Goal: Transaction & Acquisition: Book appointment/travel/reservation

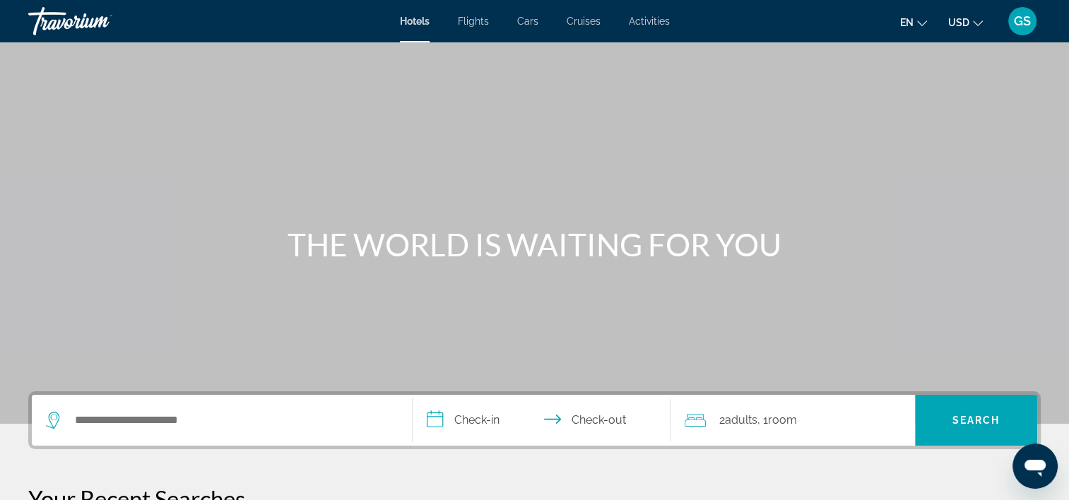
click at [48, 422] on icon "Search widget" at bounding box center [54, 420] width 17 height 17
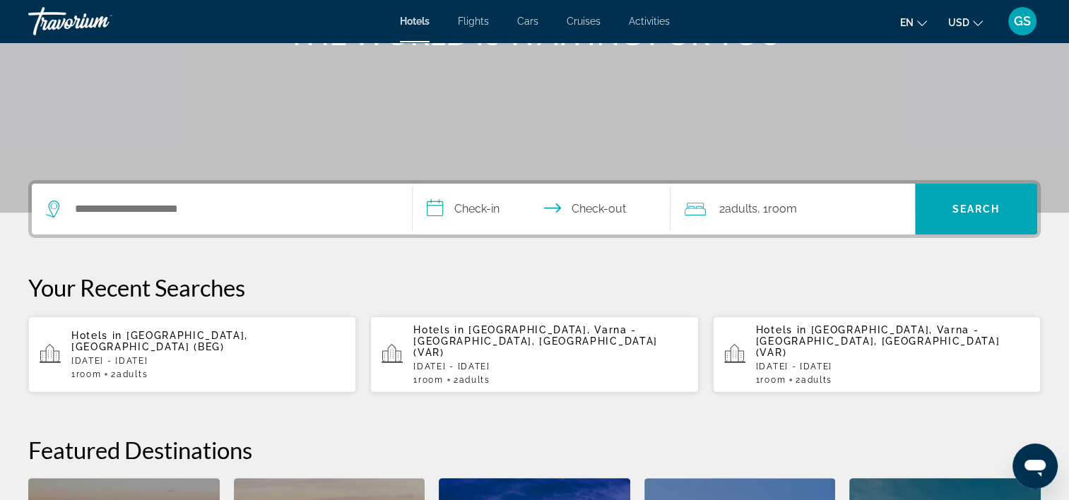
scroll to position [345, 0]
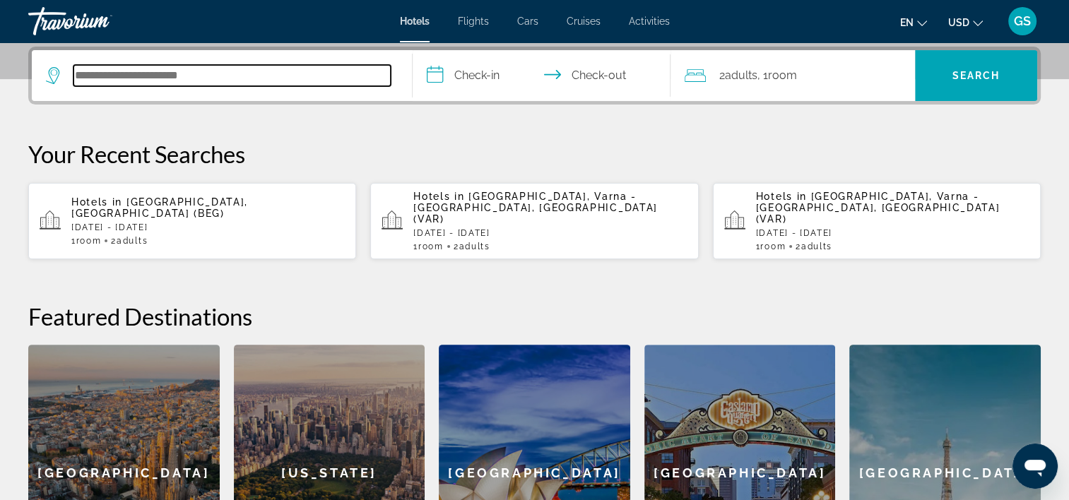
click at [197, 77] on input "Search hotel destination" at bounding box center [232, 75] width 317 height 21
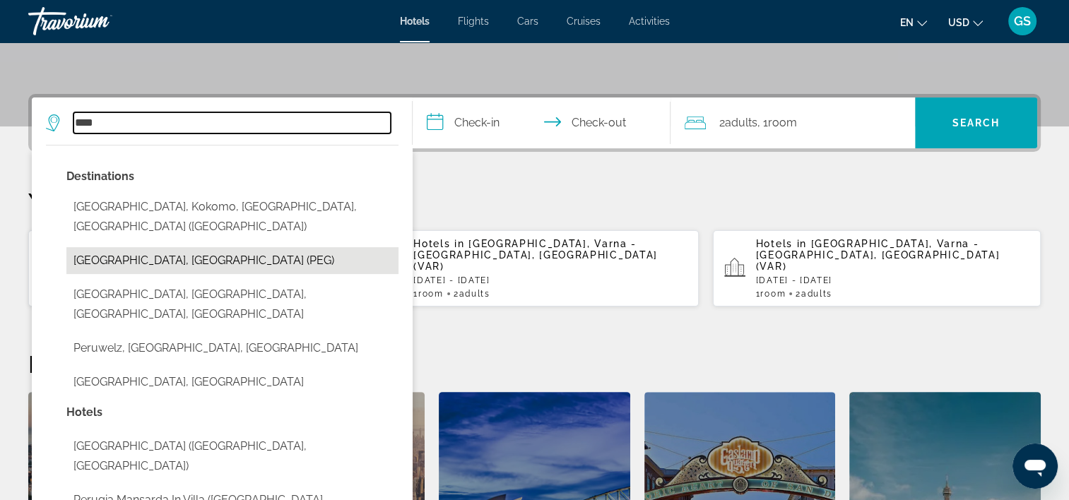
scroll to position [274, 0]
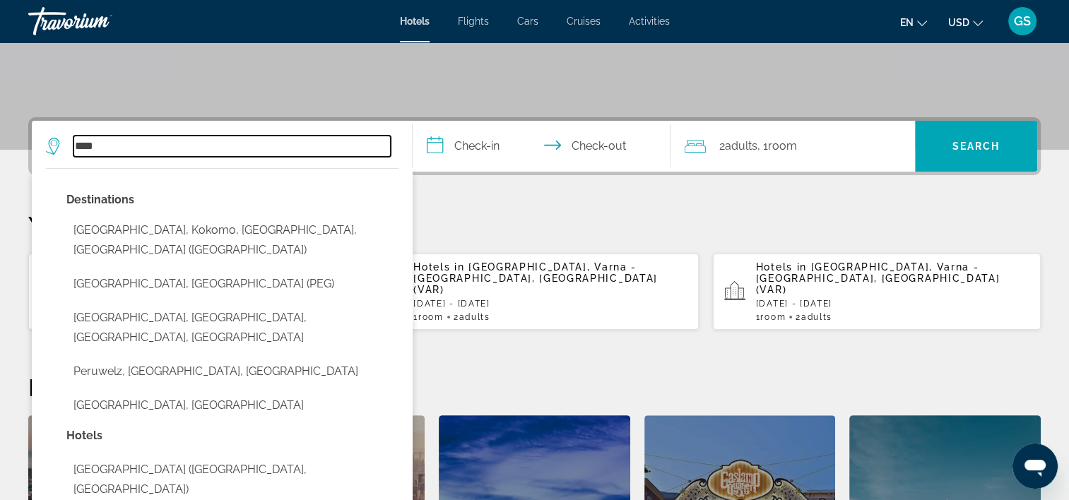
click at [133, 154] on input "****" at bounding box center [232, 146] width 317 height 21
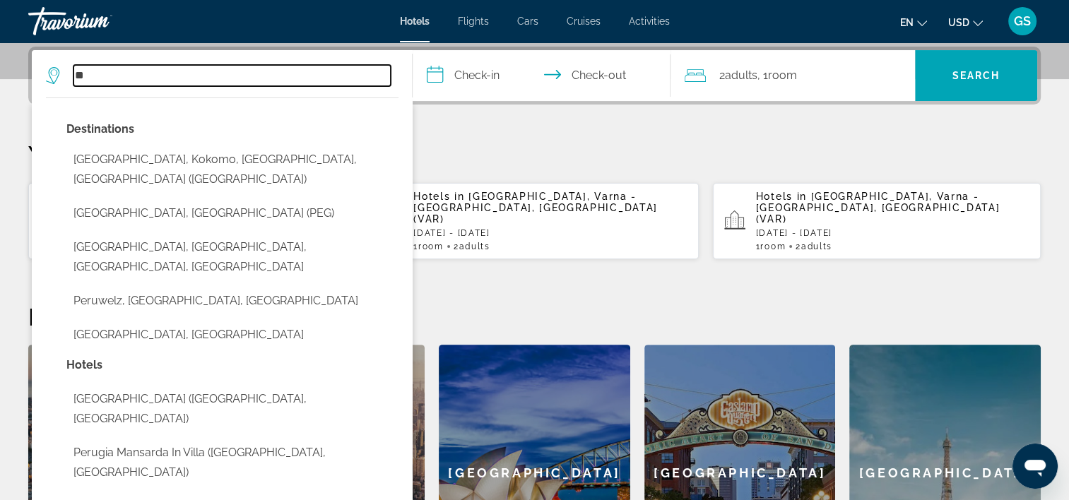
type input "*"
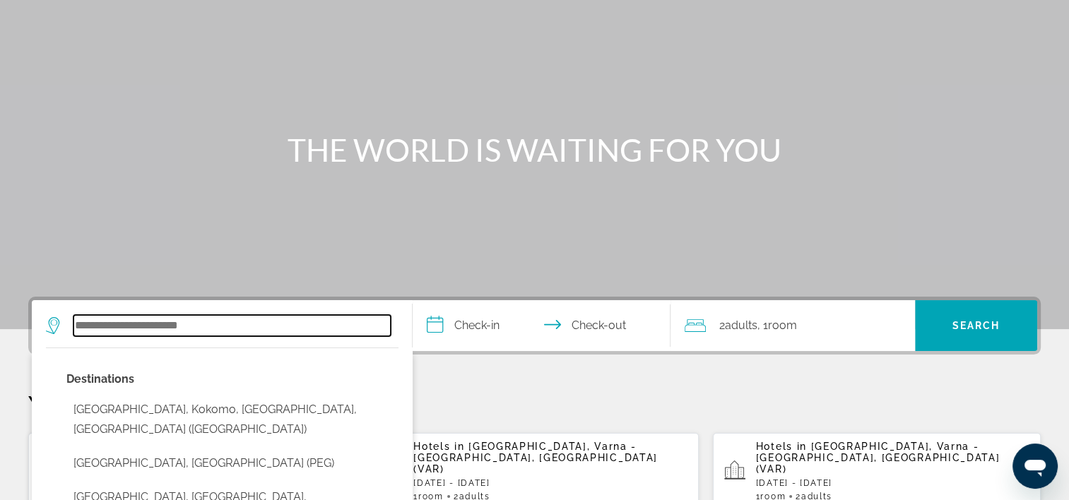
scroll to position [0, 0]
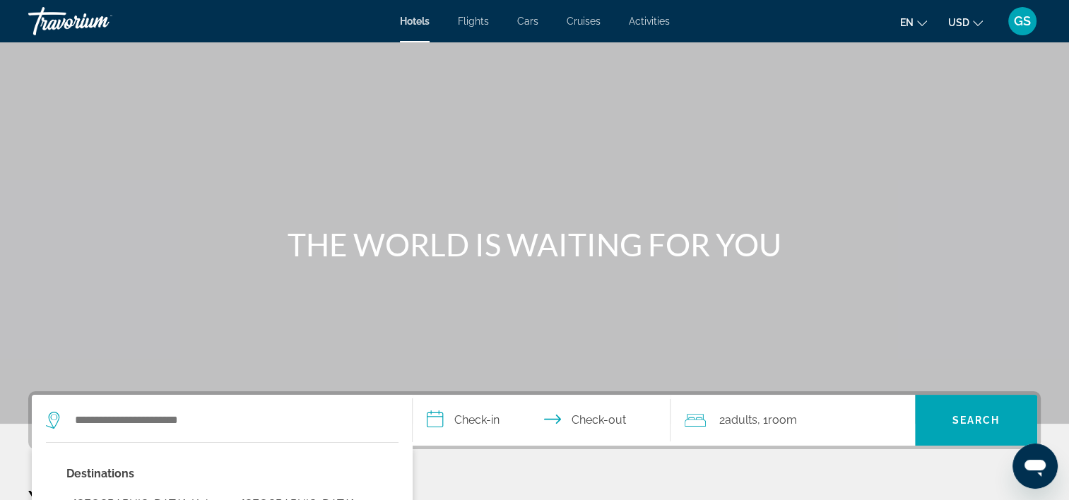
click at [996, 152] on div "Main content" at bounding box center [534, 212] width 1069 height 424
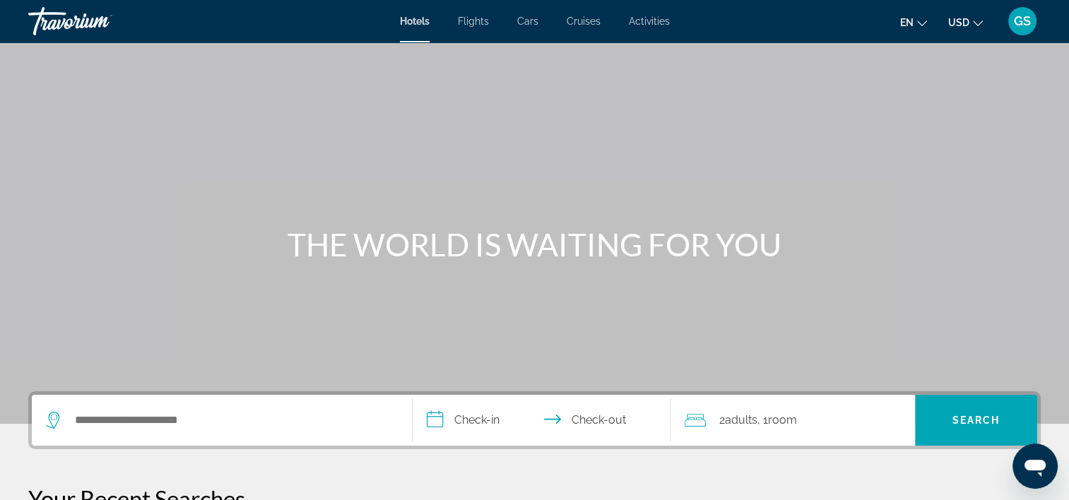
scroll to position [141, 0]
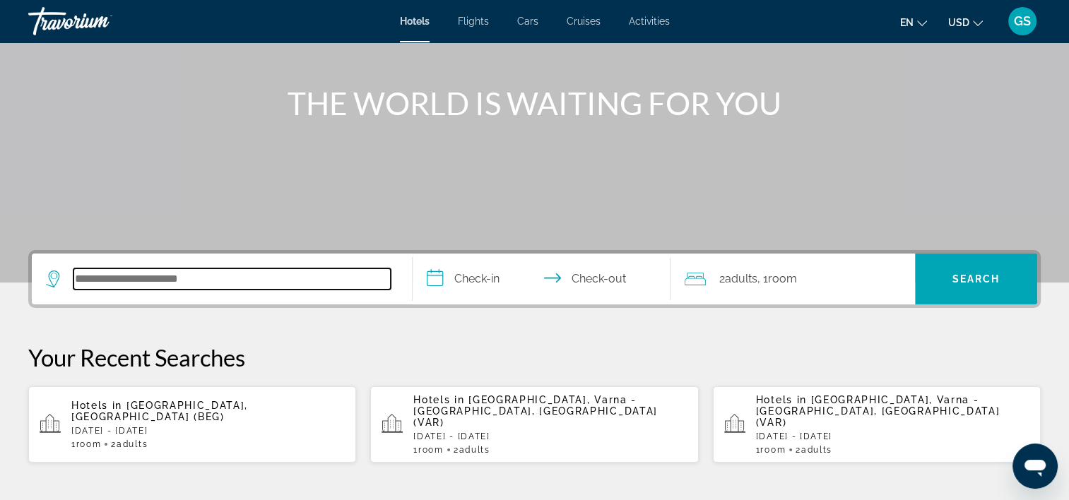
click at [90, 277] on input "Search hotel destination" at bounding box center [232, 279] width 317 height 21
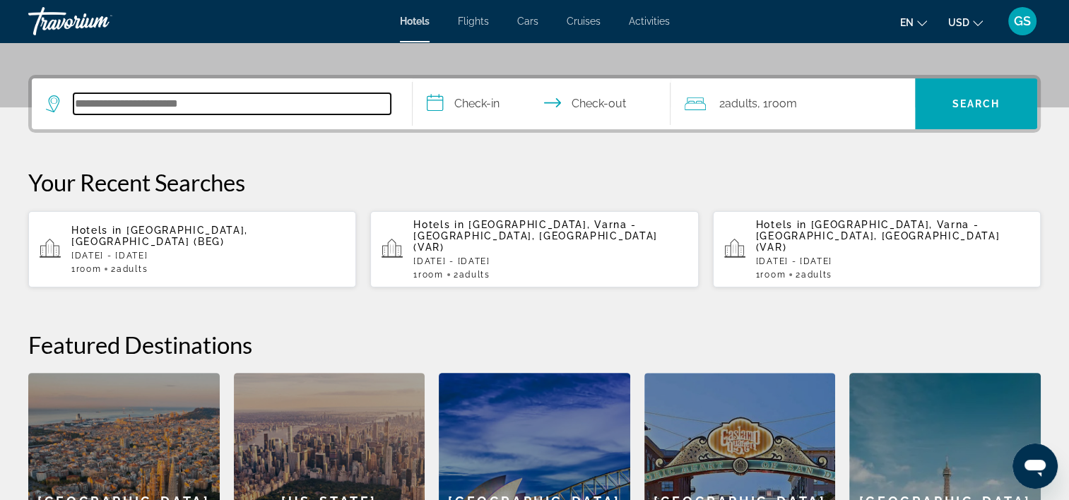
scroll to position [345, 0]
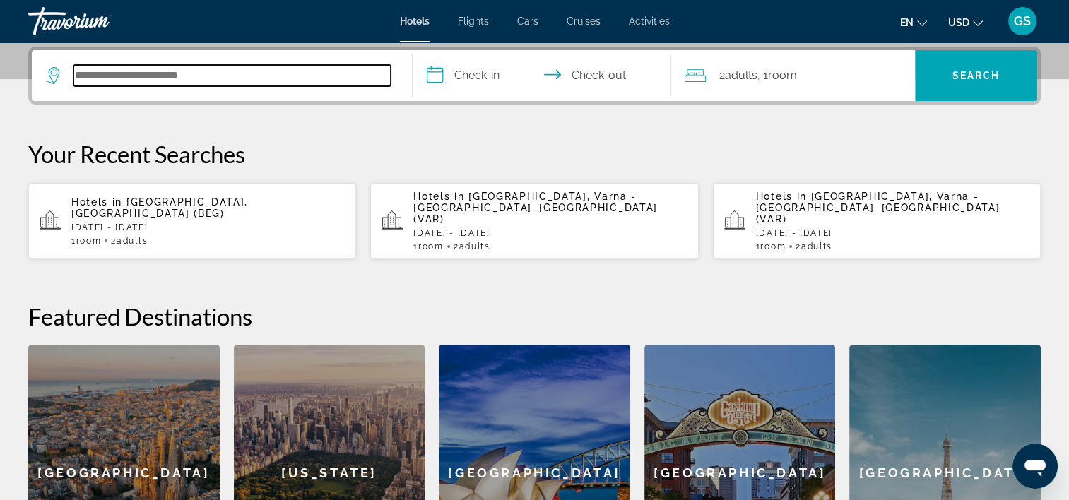
type input "*"
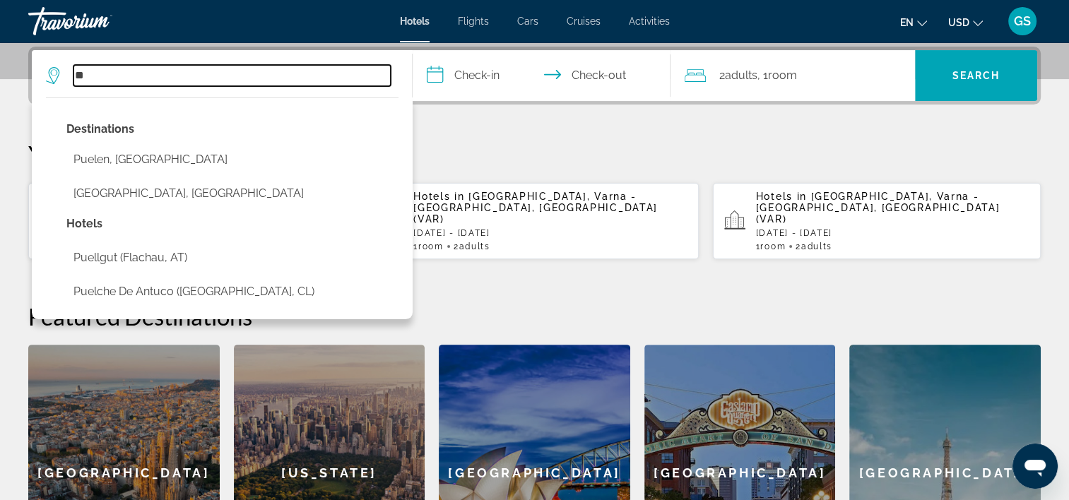
type input "*"
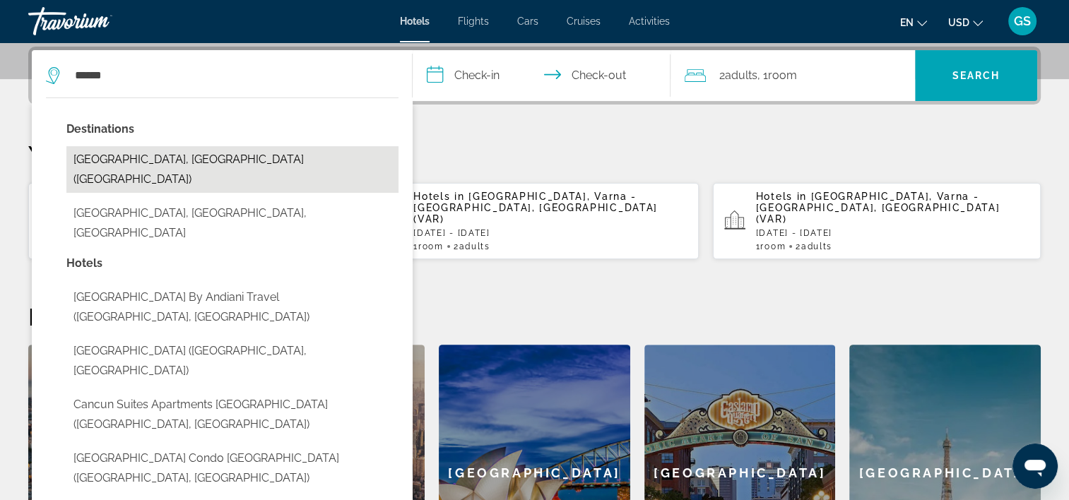
click at [150, 167] on button "[GEOGRAPHIC_DATA], [GEOGRAPHIC_DATA] ([GEOGRAPHIC_DATA])" at bounding box center [232, 169] width 332 height 47
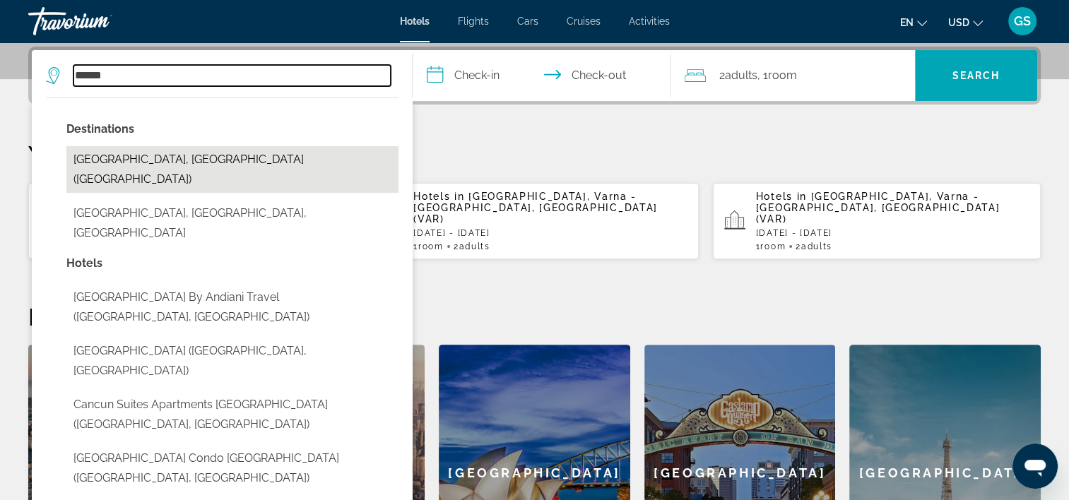
type input "**********"
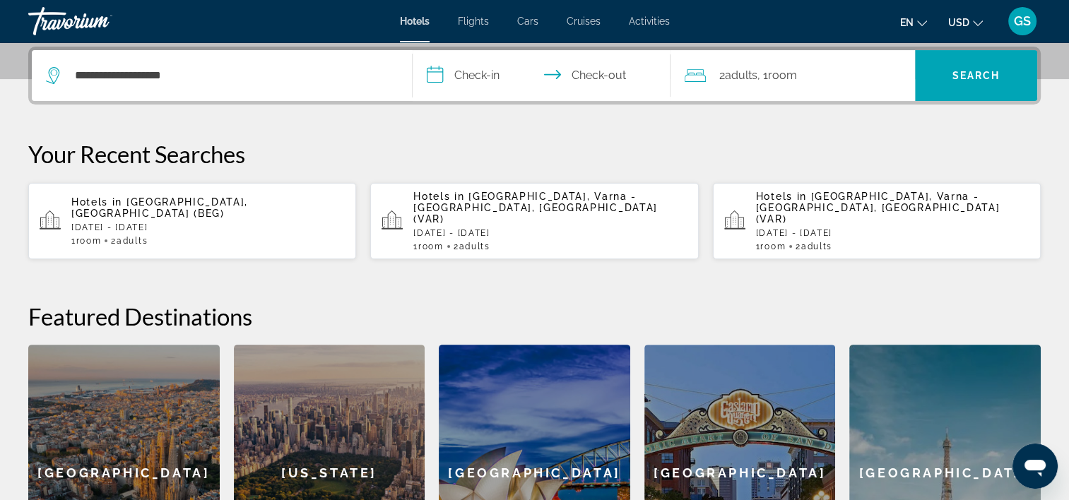
click at [483, 85] on input "**********" at bounding box center [545, 77] width 264 height 55
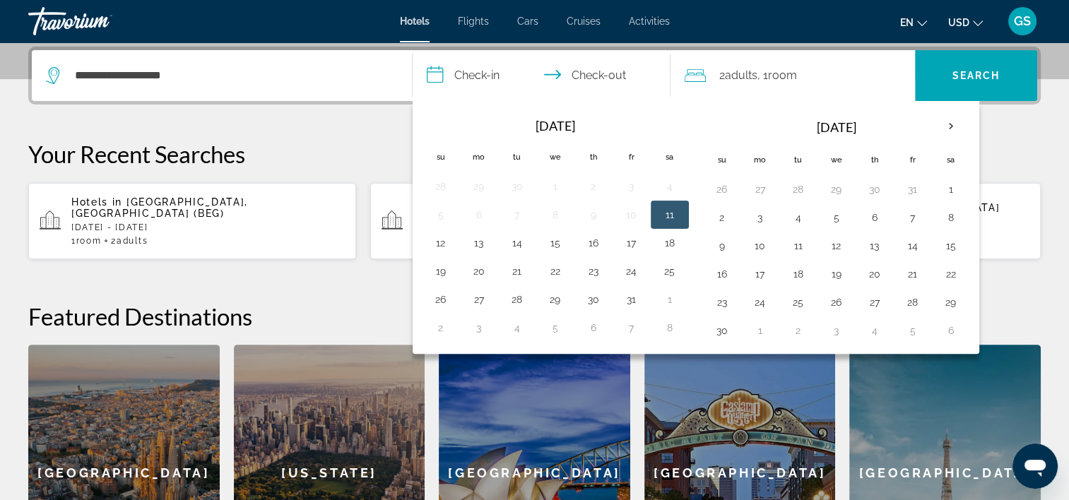
click at [563, 66] on input "**********" at bounding box center [545, 77] width 264 height 55
click at [554, 80] on input "**********" at bounding box center [545, 77] width 264 height 55
click at [556, 73] on input "**********" at bounding box center [545, 77] width 264 height 55
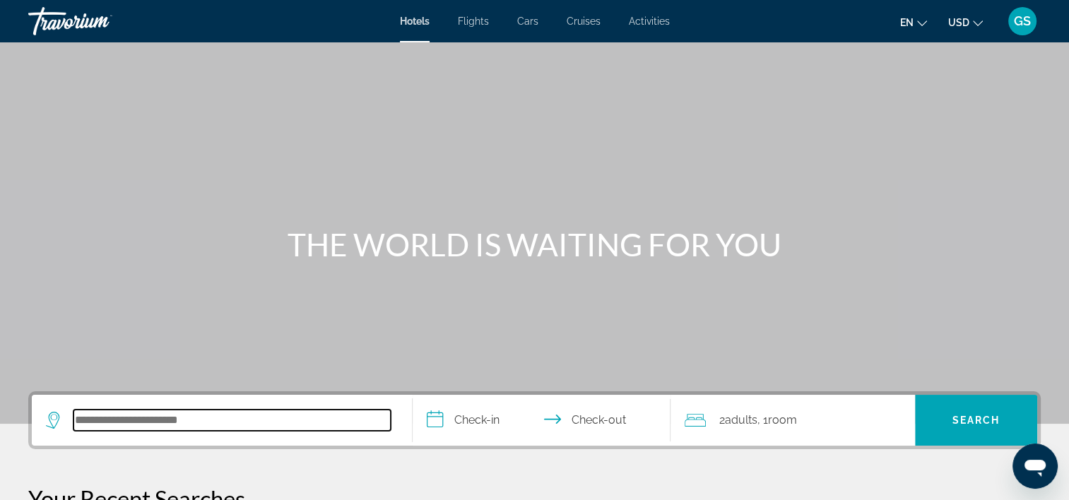
click at [244, 424] on input "Search hotel destination" at bounding box center [232, 420] width 317 height 21
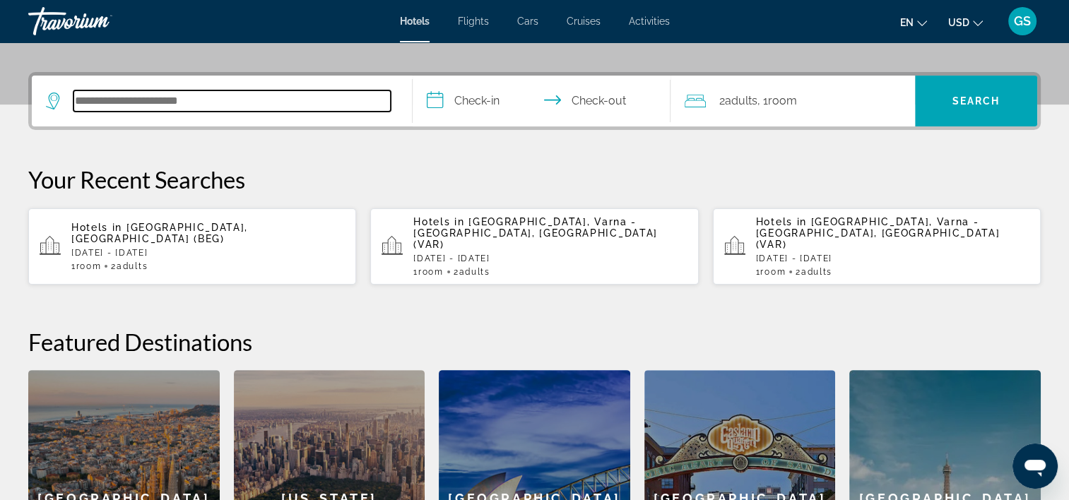
scroll to position [345, 0]
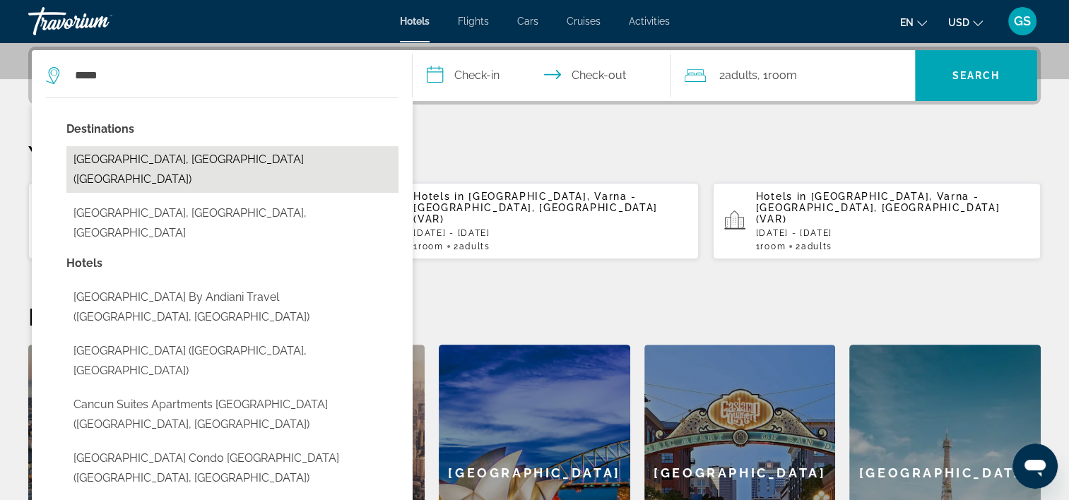
click at [144, 162] on button "[GEOGRAPHIC_DATA], [GEOGRAPHIC_DATA] ([GEOGRAPHIC_DATA])" at bounding box center [232, 169] width 332 height 47
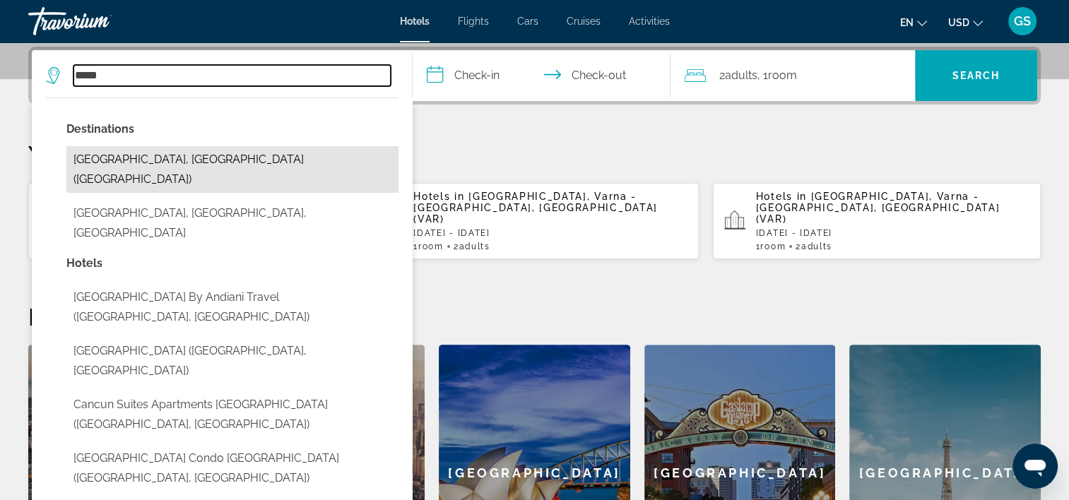
type input "**********"
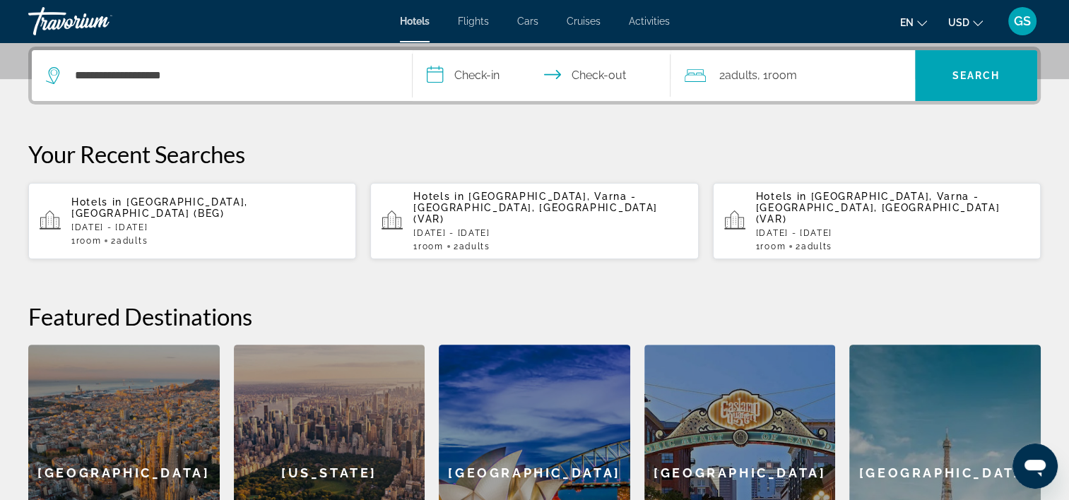
click at [480, 72] on input "**********" at bounding box center [545, 77] width 264 height 55
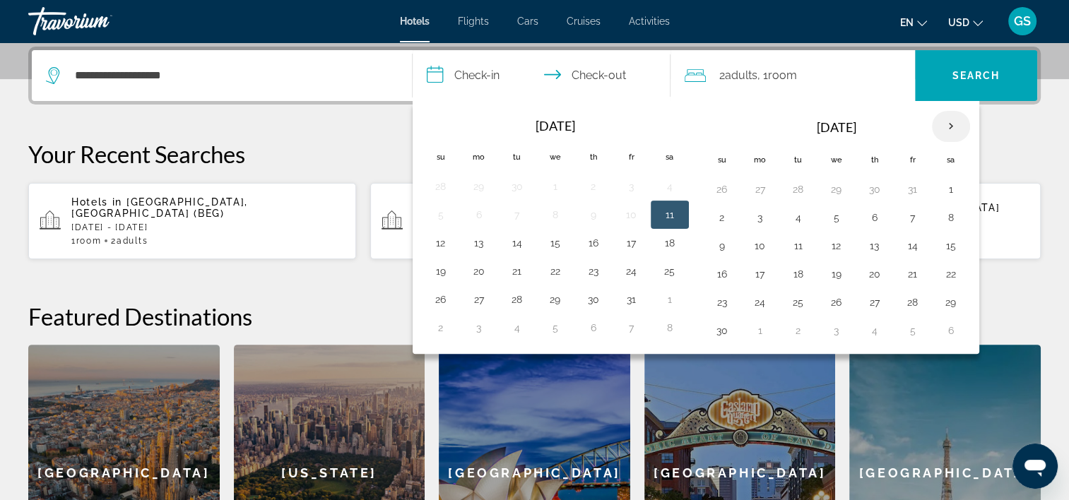
click at [951, 114] on th "Next month" at bounding box center [951, 126] width 38 height 31
click at [749, 274] on button "22" at bounding box center [760, 274] width 23 height 20
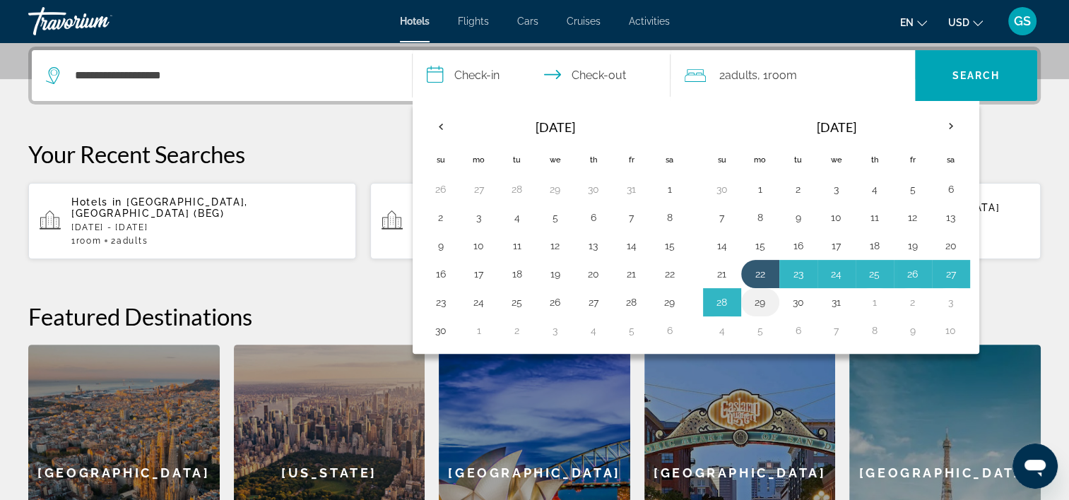
click at [756, 303] on button "29" at bounding box center [760, 303] width 23 height 20
type input "**********"
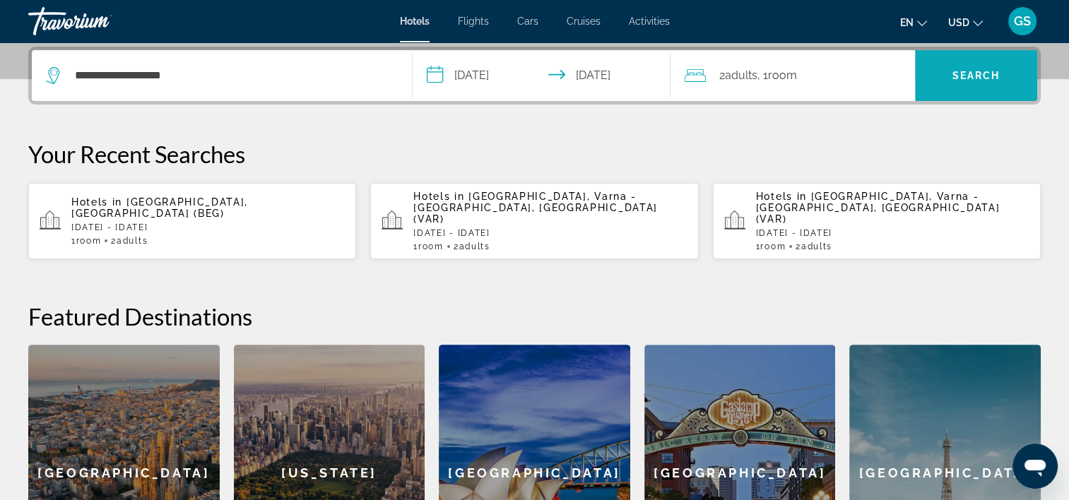
click at [977, 78] on span "Search" at bounding box center [977, 75] width 48 height 11
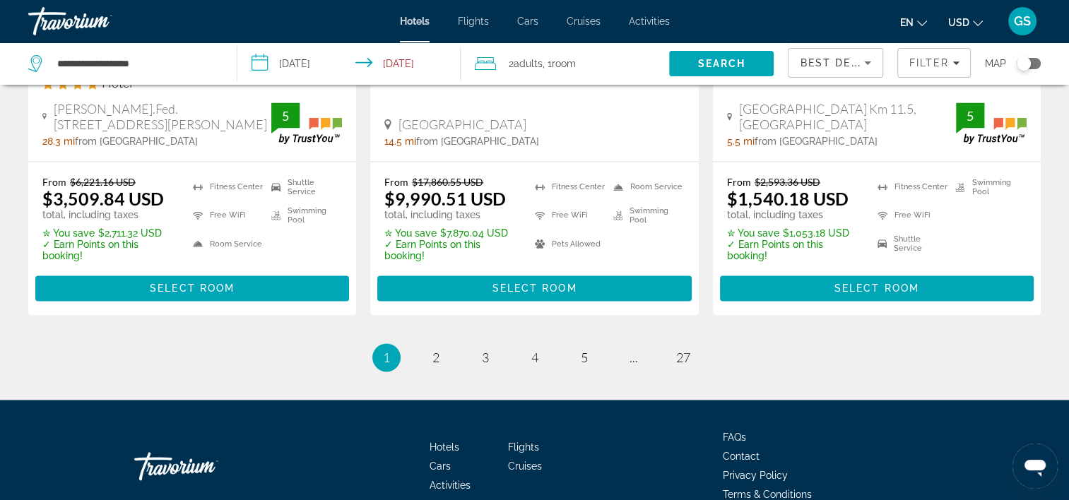
scroll to position [2071, 0]
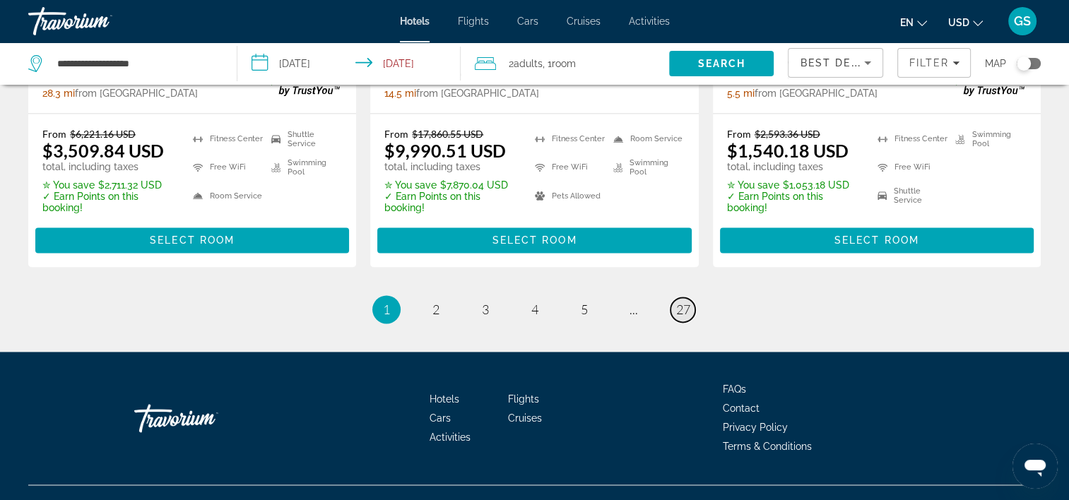
click at [684, 302] on span "27" at bounding box center [683, 310] width 14 height 16
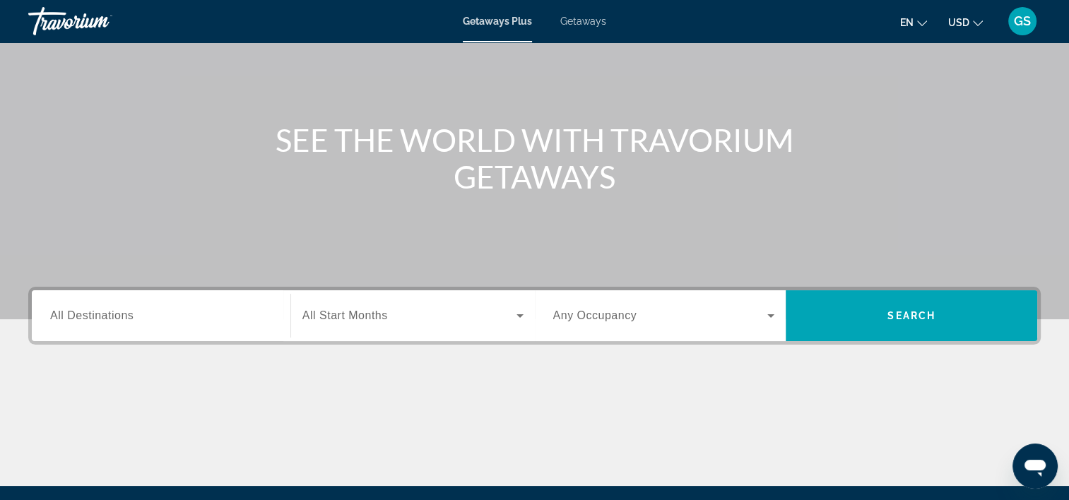
scroll to position [125, 0]
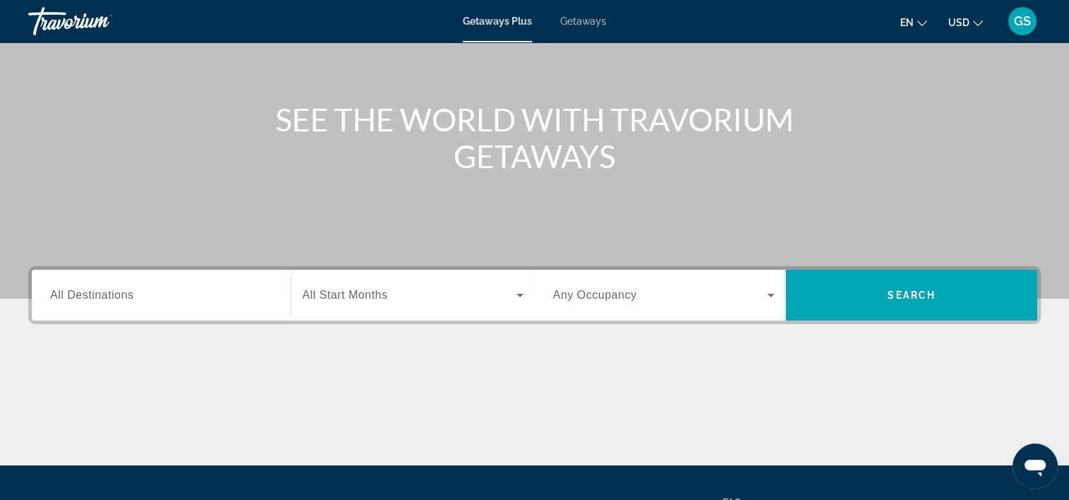
click at [96, 281] on div "Search widget" at bounding box center [161, 296] width 222 height 40
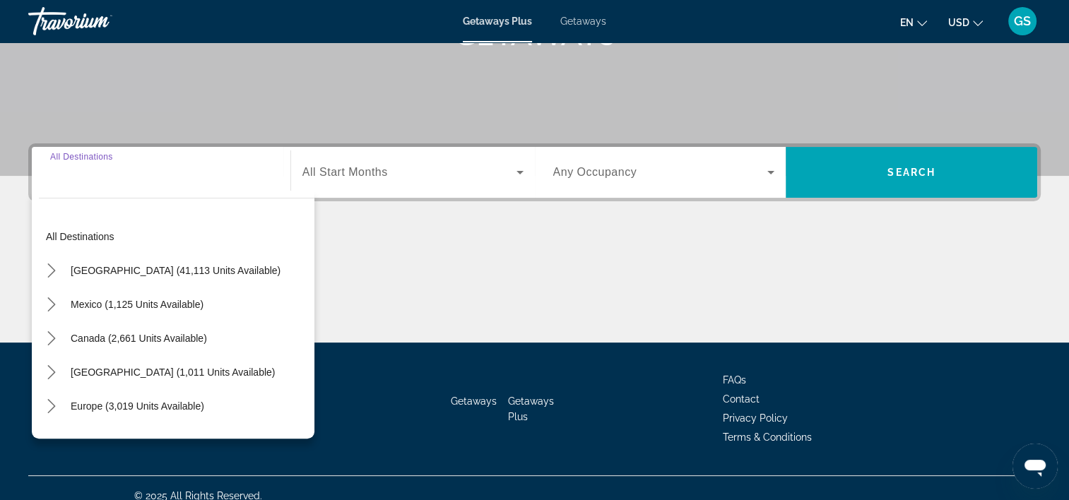
scroll to position [263, 0]
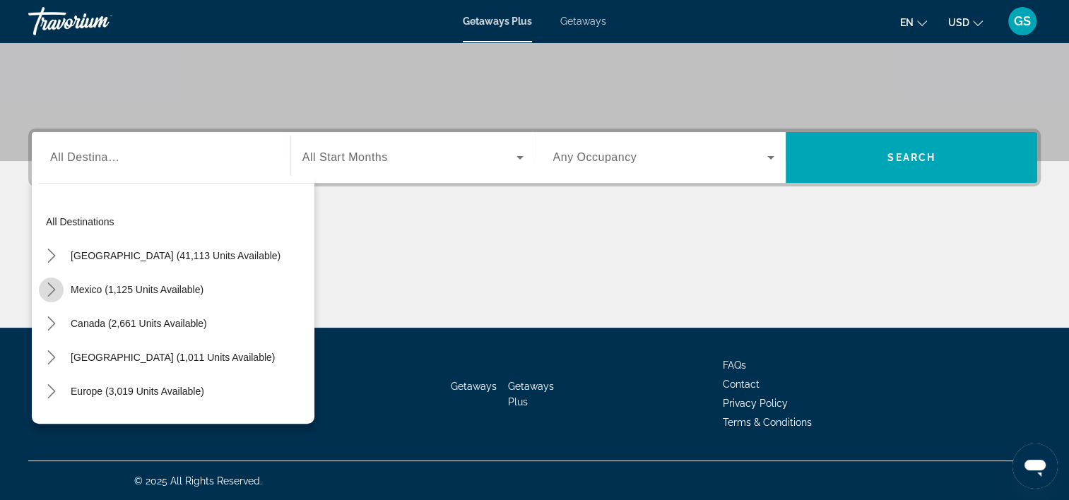
click at [59, 289] on mat-icon "Toggle Mexico (1,125 units available) submenu" at bounding box center [51, 290] width 25 height 25
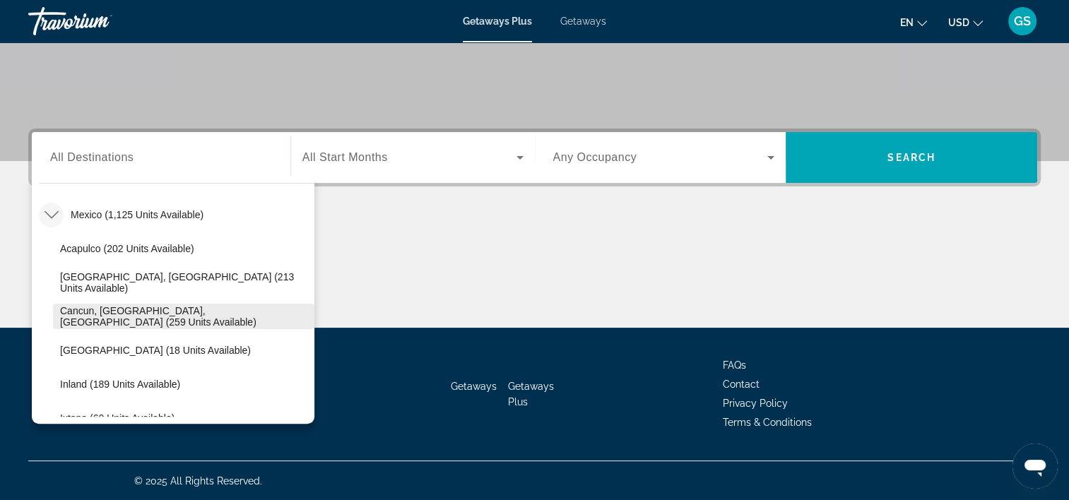
click at [171, 308] on span "Select destination: Cancun, Cozumel, Riviera Maya (259 units available)" at bounding box center [183, 317] width 261 height 34
type input "**********"
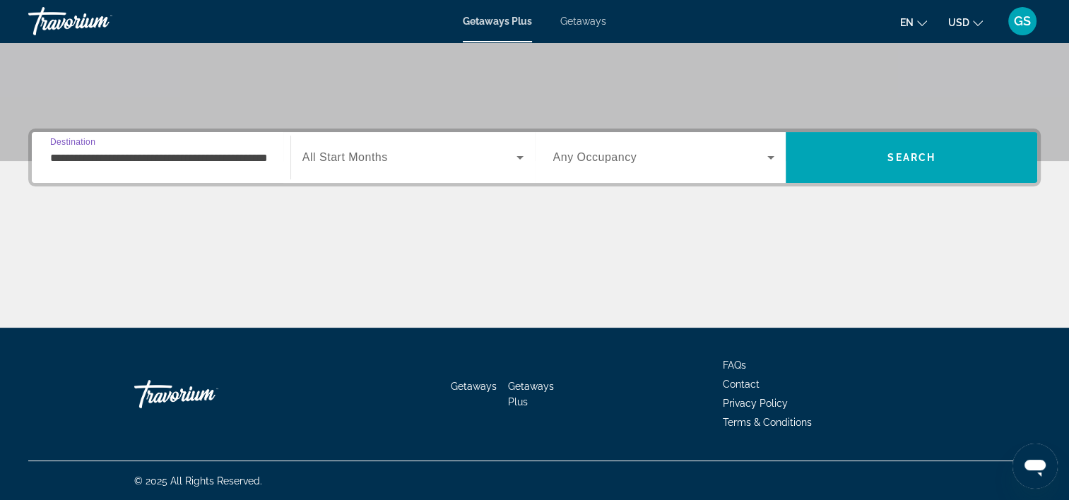
click at [491, 153] on span "Search widget" at bounding box center [409, 157] width 214 height 17
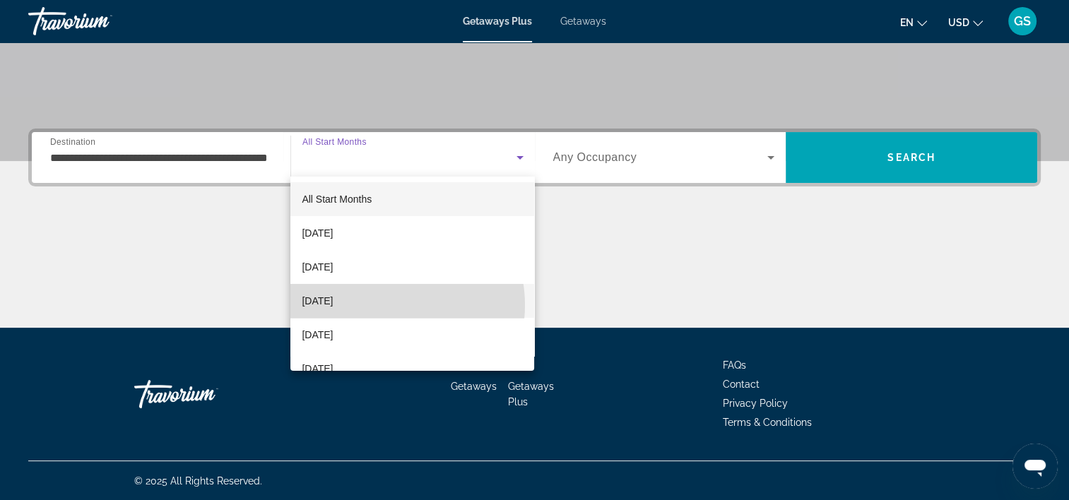
click at [386, 305] on mat-option "December 2025" at bounding box center [412, 301] width 244 height 34
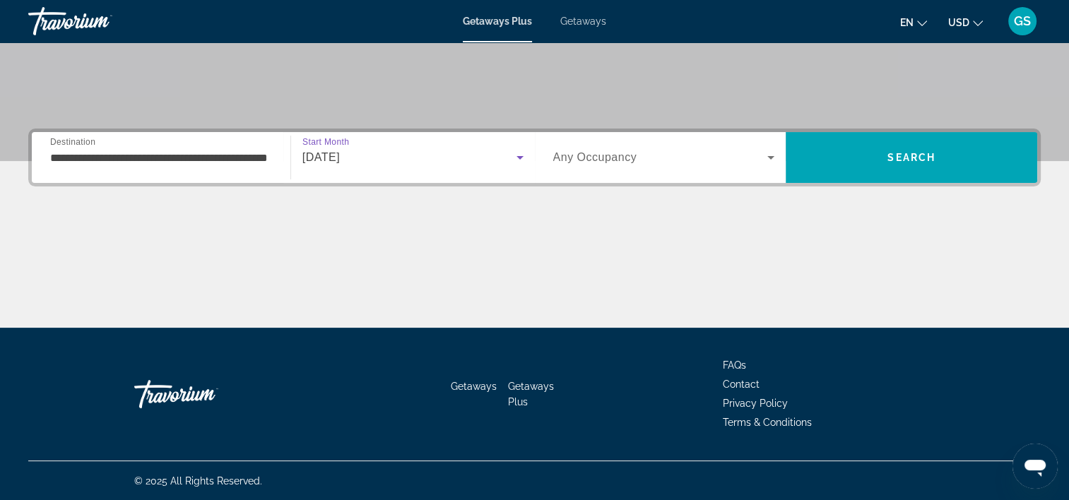
click at [766, 156] on icon "Search widget" at bounding box center [771, 157] width 17 height 17
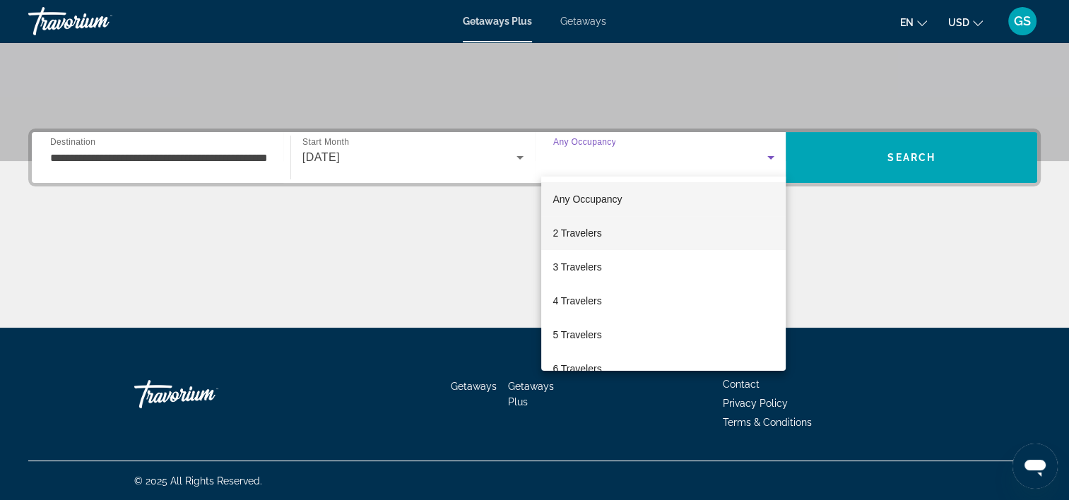
click at [645, 230] on mat-option "2 Travelers" at bounding box center [663, 233] width 245 height 34
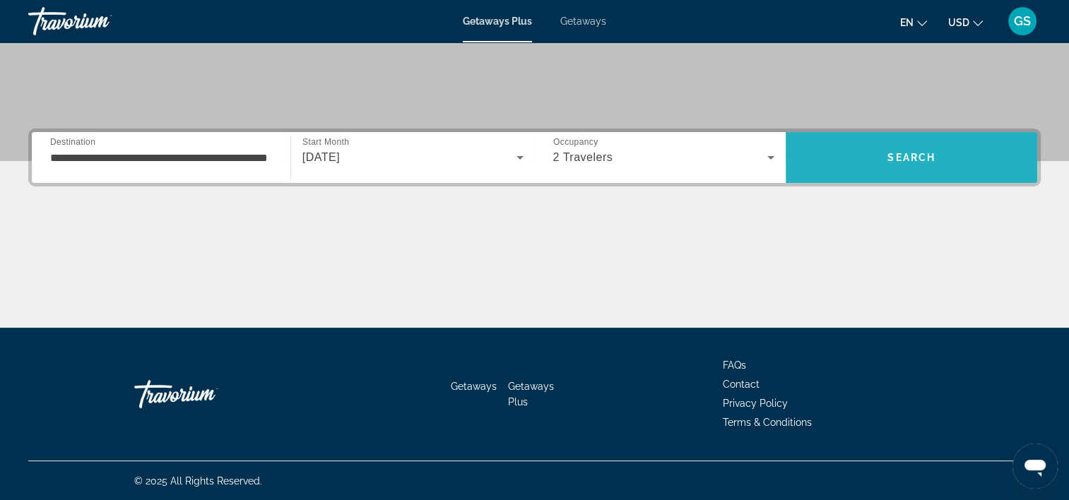
click at [913, 165] on span "Search" at bounding box center [912, 158] width 252 height 34
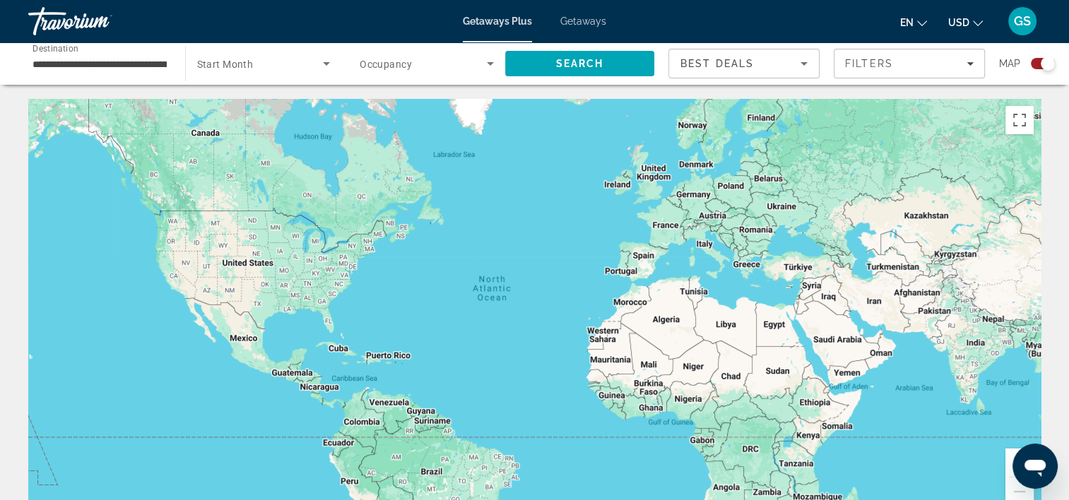
click at [580, 23] on span "Getaways" at bounding box center [583, 21] width 46 height 11
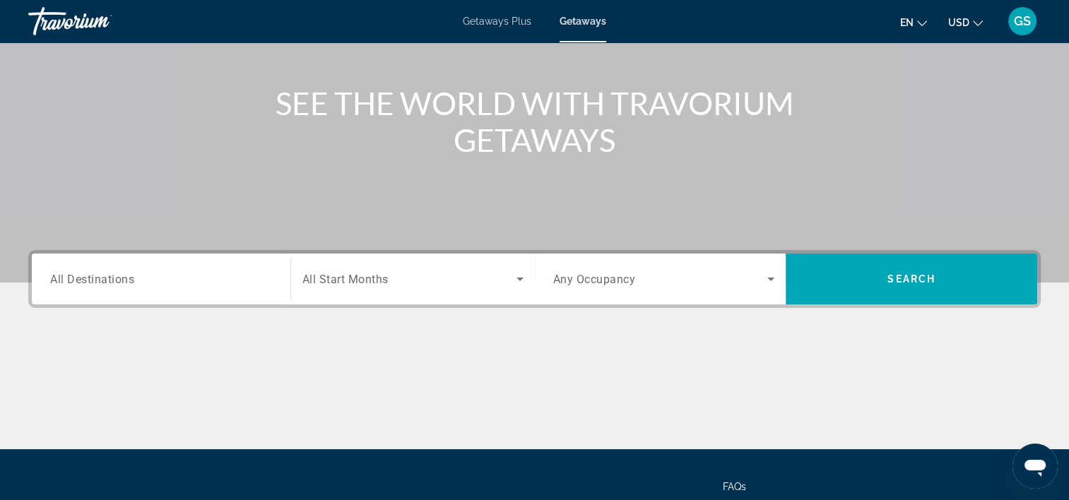
click at [114, 264] on div "Search widget" at bounding box center [161, 279] width 222 height 40
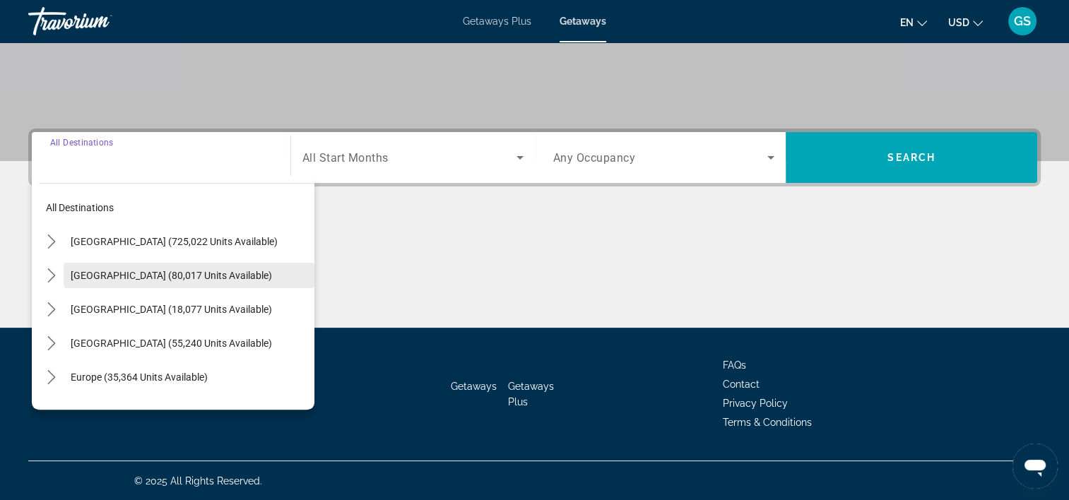
scroll to position [263, 0]
click at [51, 283] on mat-icon "Toggle Mexico (80,017 units available) submenu" at bounding box center [51, 276] width 25 height 25
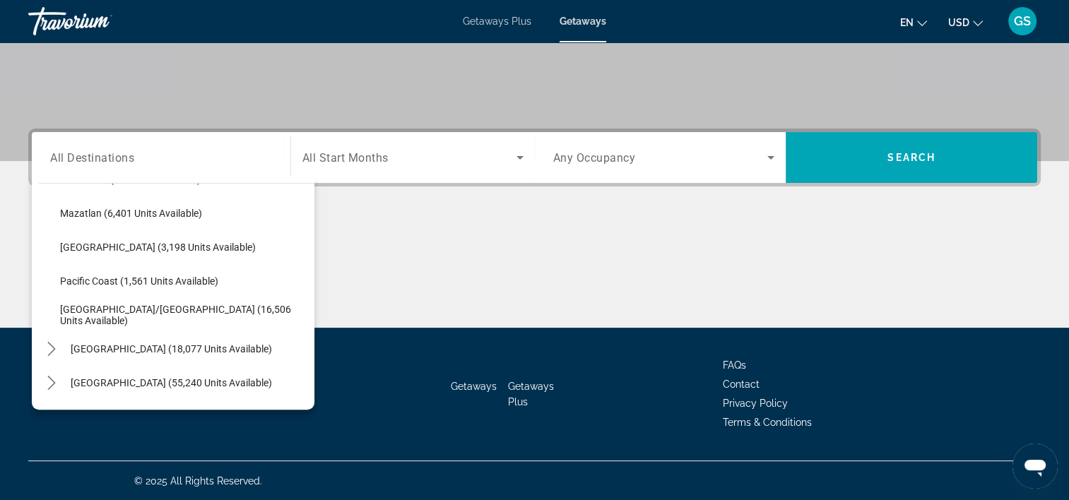
scroll to position [358, 0]
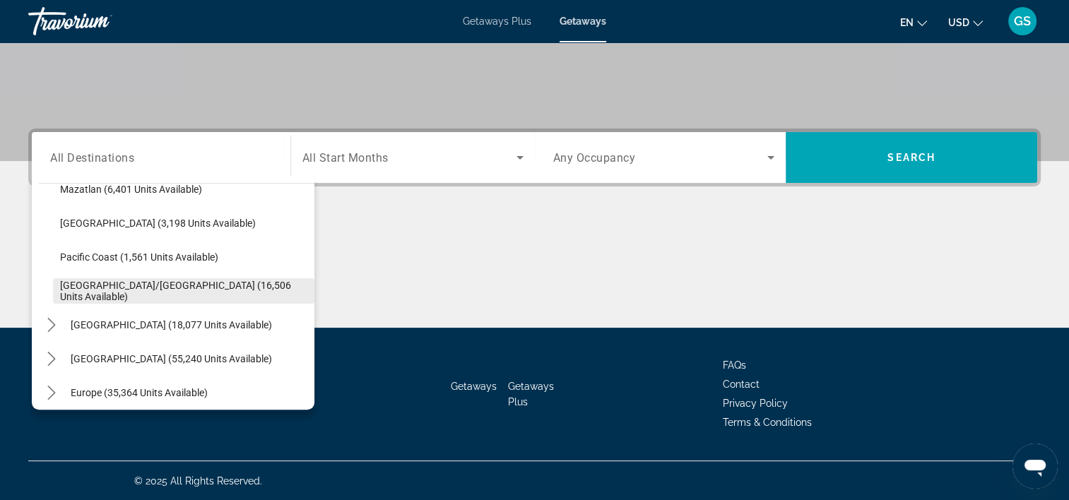
click at [146, 288] on span "Puerto Vallarta/Jalisco (16,506 units available)" at bounding box center [183, 291] width 247 height 23
type input "**********"
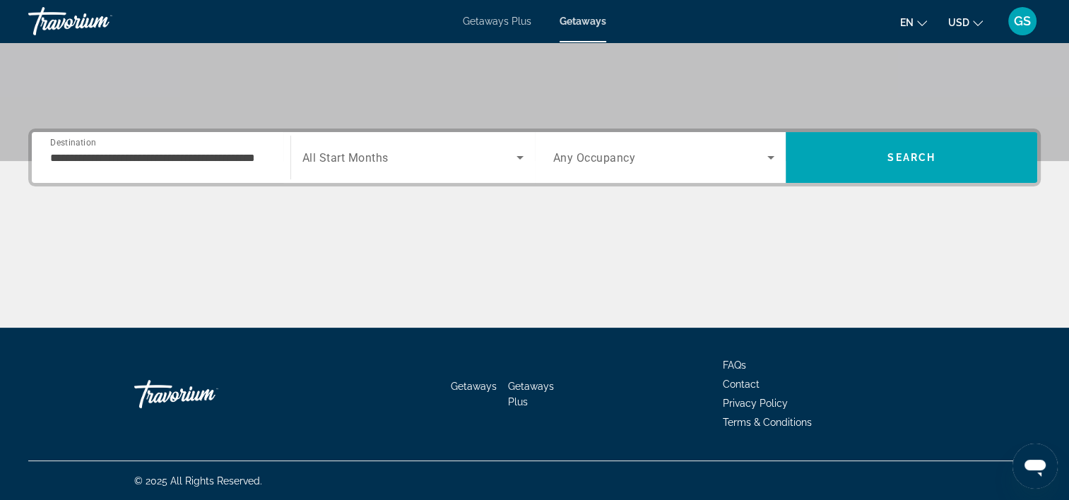
click at [423, 165] on div "Search widget" at bounding box center [412, 158] width 221 height 40
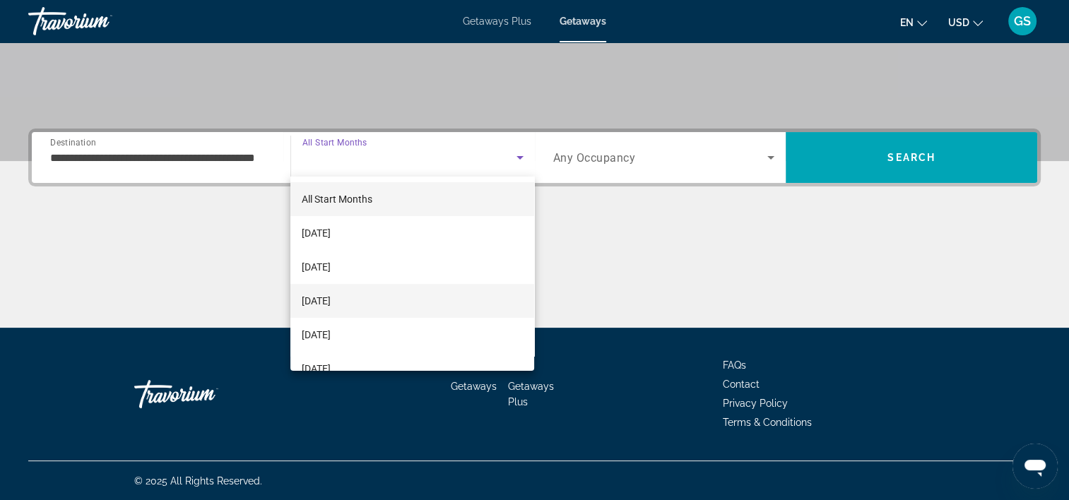
click at [381, 302] on mat-option "December 2025" at bounding box center [412, 301] width 244 height 34
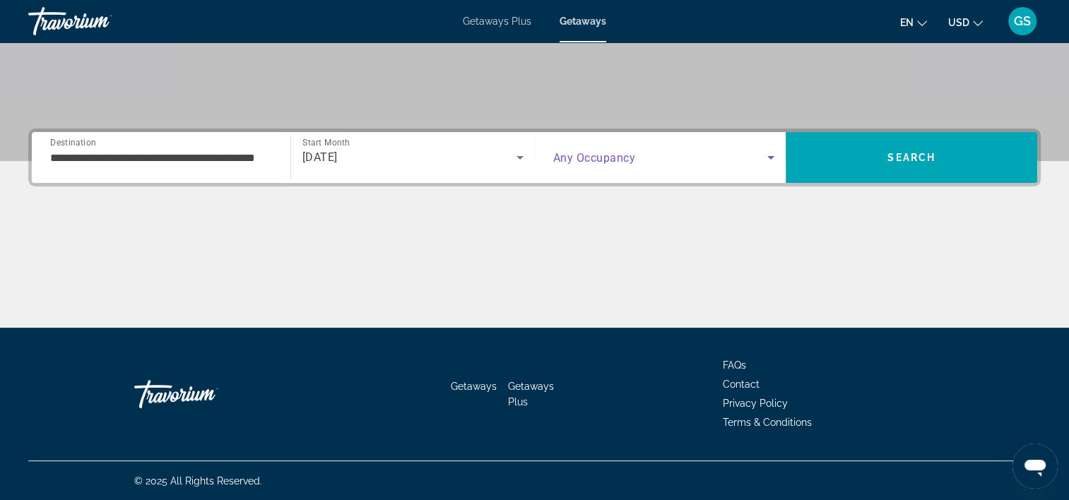
click at [729, 161] on span "Search widget" at bounding box center [660, 157] width 215 height 17
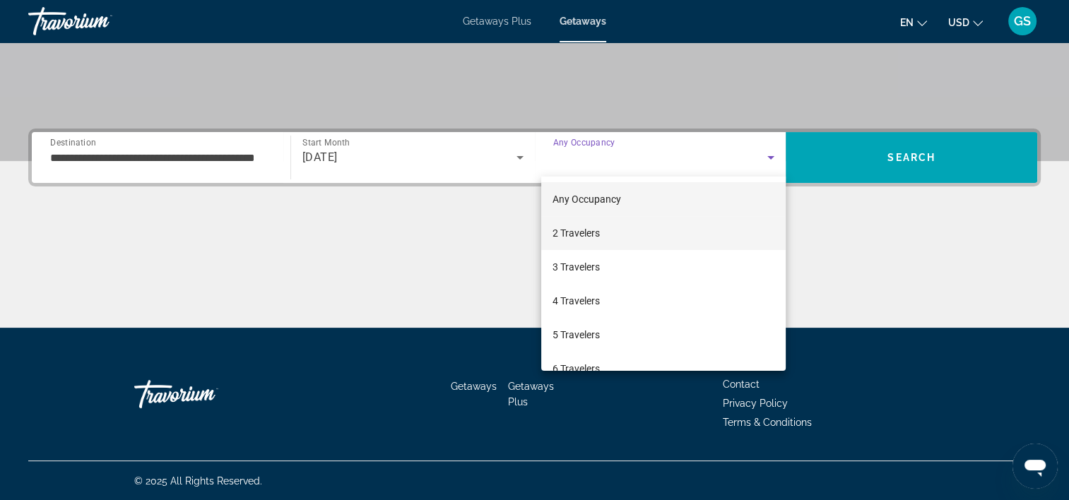
click at [685, 228] on mat-option "2 Travelers" at bounding box center [663, 233] width 245 height 34
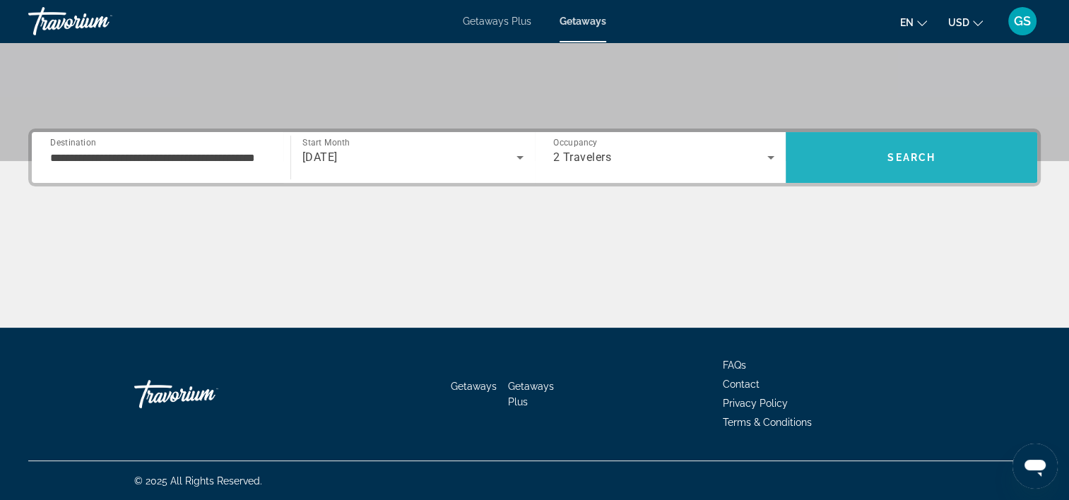
click at [953, 170] on span "Search" at bounding box center [912, 158] width 252 height 34
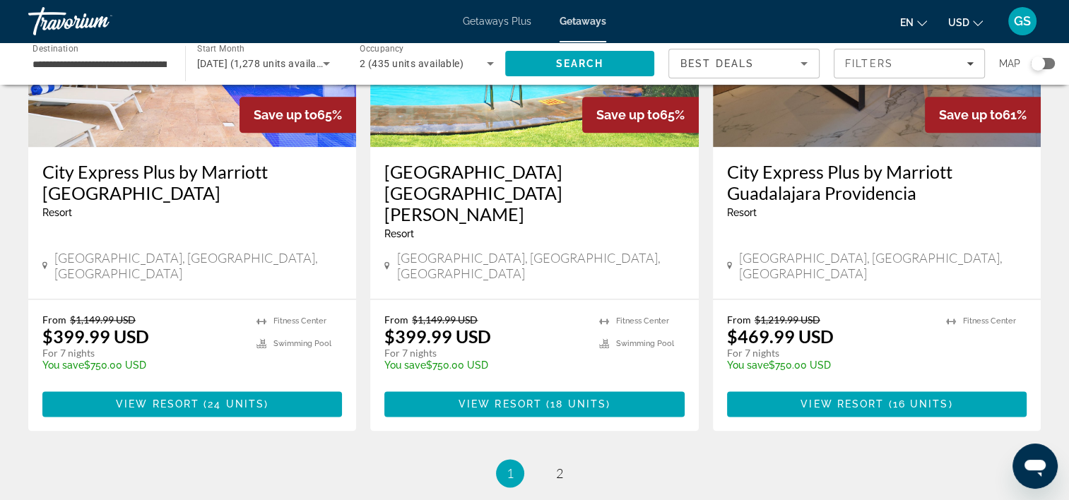
scroll to position [1767, 0]
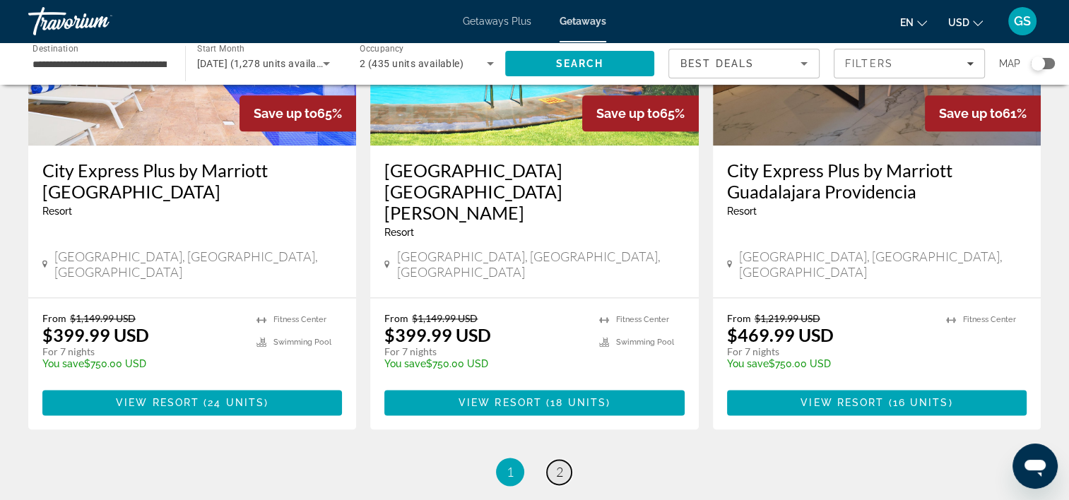
click at [557, 464] on span "2" at bounding box center [559, 472] width 7 height 16
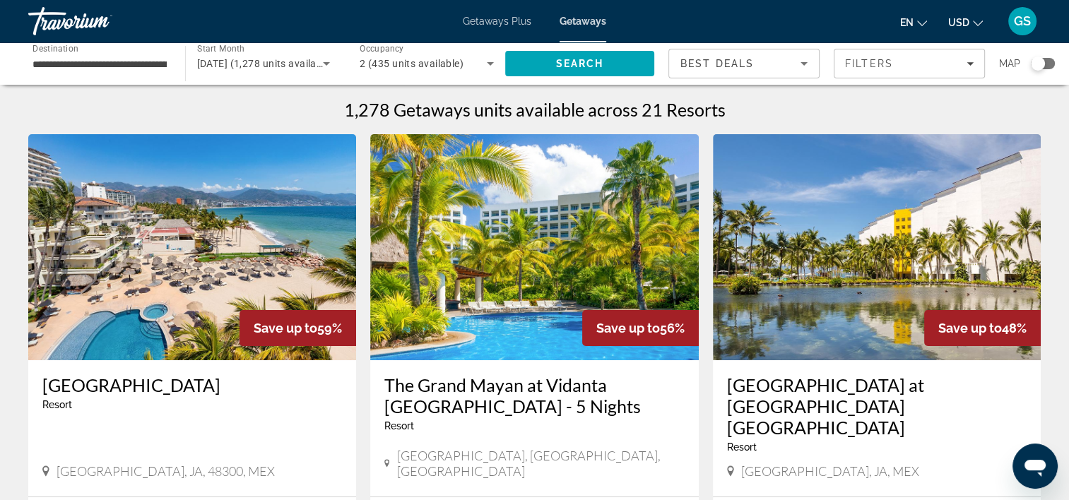
click at [817, 254] on img "Main content" at bounding box center [877, 247] width 328 height 226
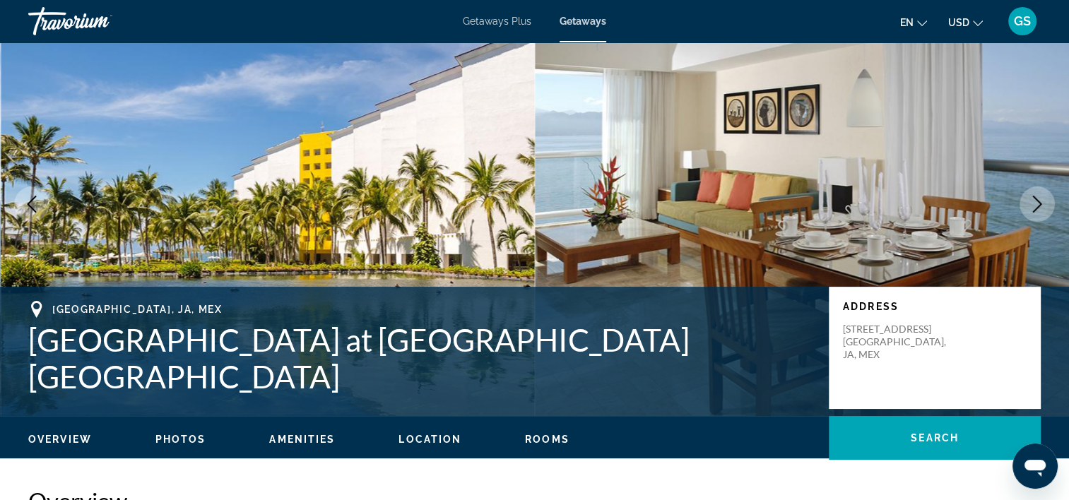
scroll to position [71, 0]
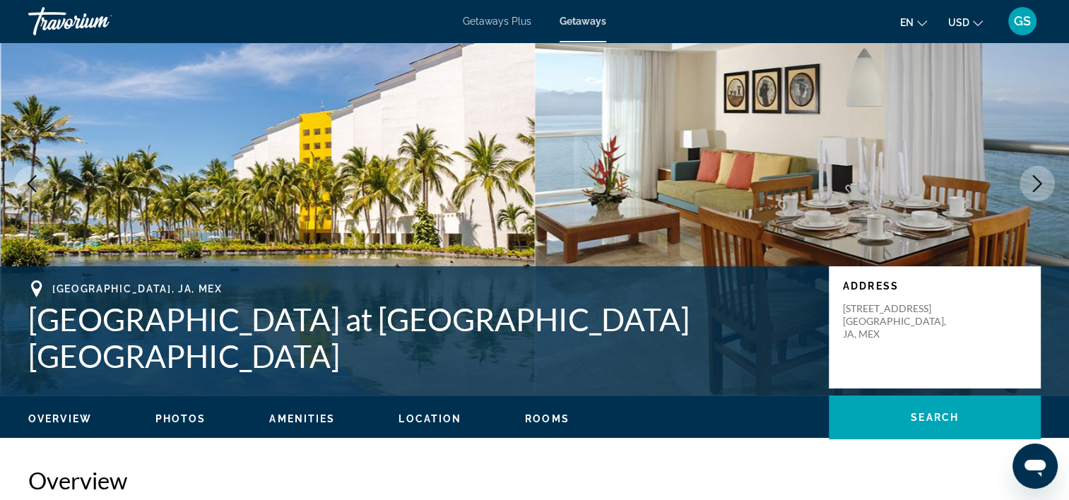
click at [1035, 184] on icon "Next image" at bounding box center [1037, 183] width 17 height 17
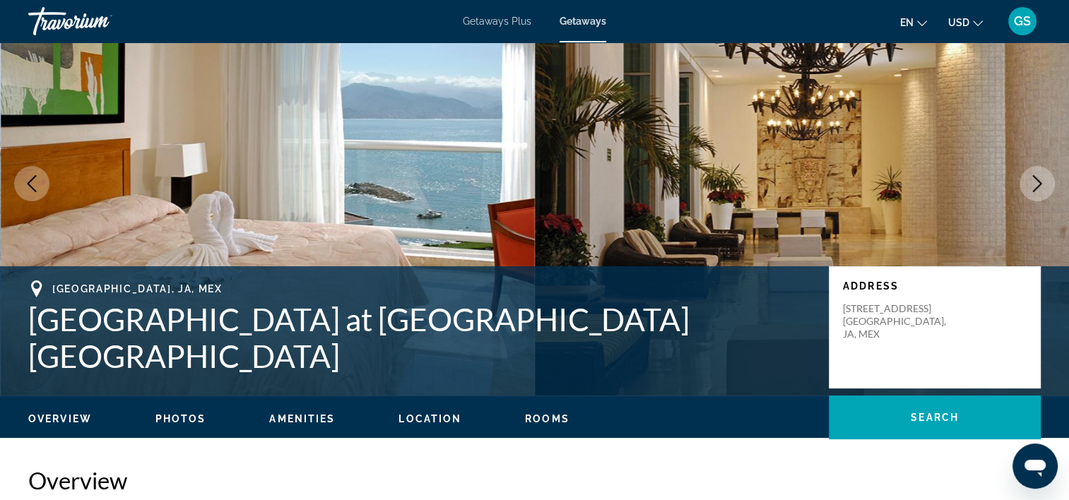
click at [1032, 194] on button "Next image" at bounding box center [1037, 183] width 35 height 35
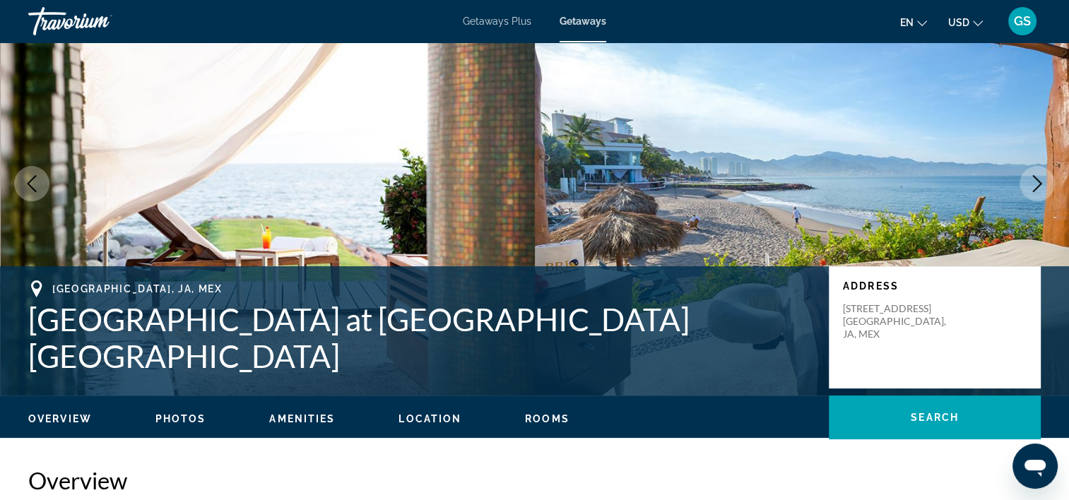
click at [1032, 194] on button "Next image" at bounding box center [1037, 183] width 35 height 35
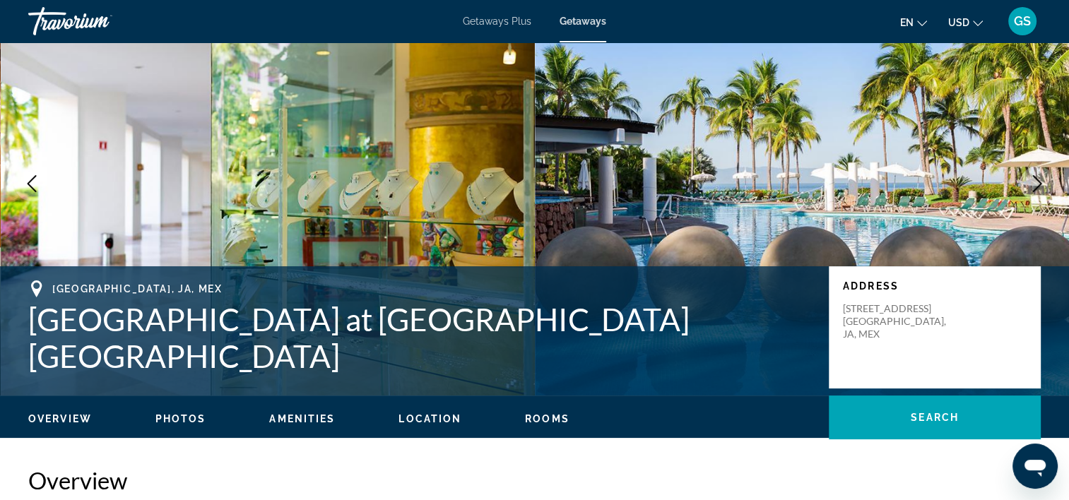
click at [1045, 178] on icon "Next image" at bounding box center [1037, 183] width 17 height 17
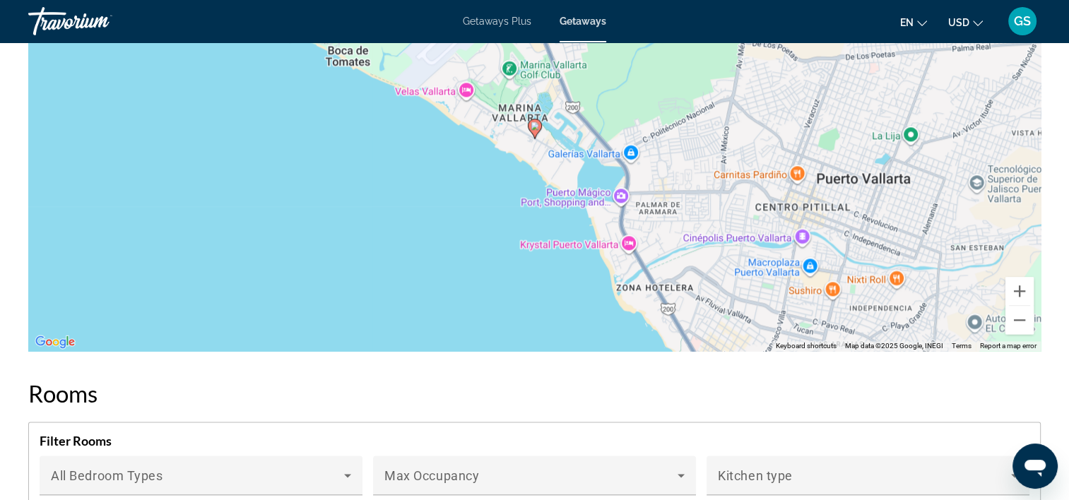
scroll to position [1484, 0]
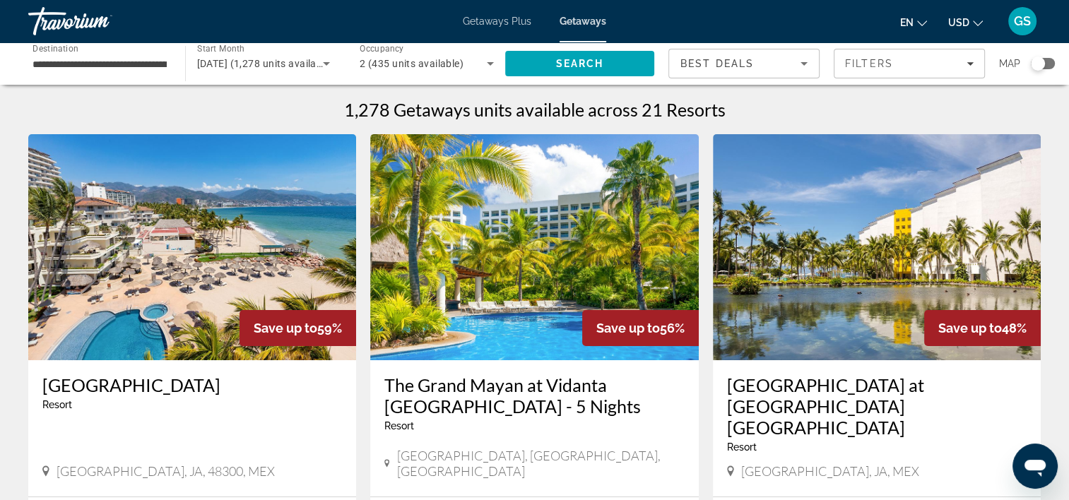
click at [315, 73] on div "December 2025 (1,278 units available)" at bounding box center [264, 64] width 134 height 40
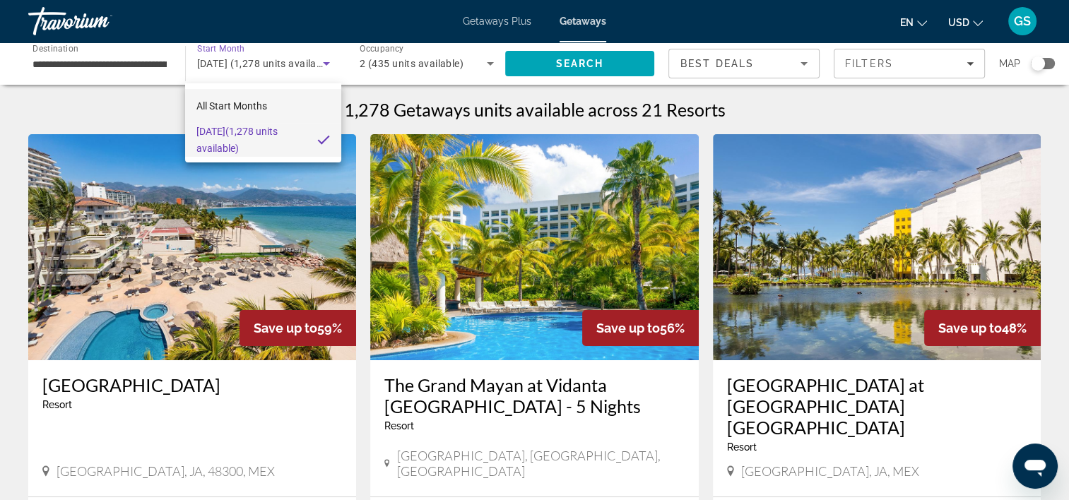
click at [270, 104] on mat-option "All Start Months" at bounding box center [263, 106] width 156 height 34
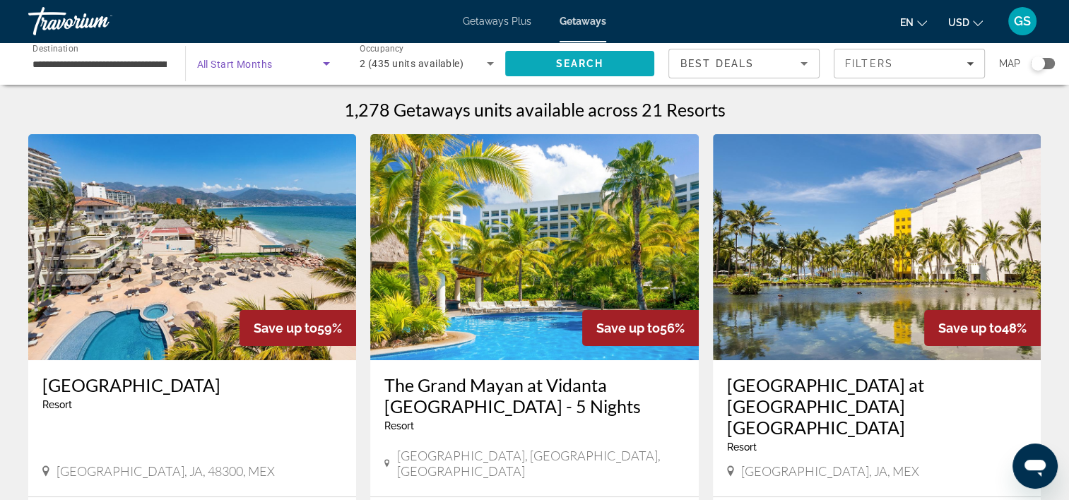
click at [560, 62] on span "Search" at bounding box center [580, 63] width 48 height 11
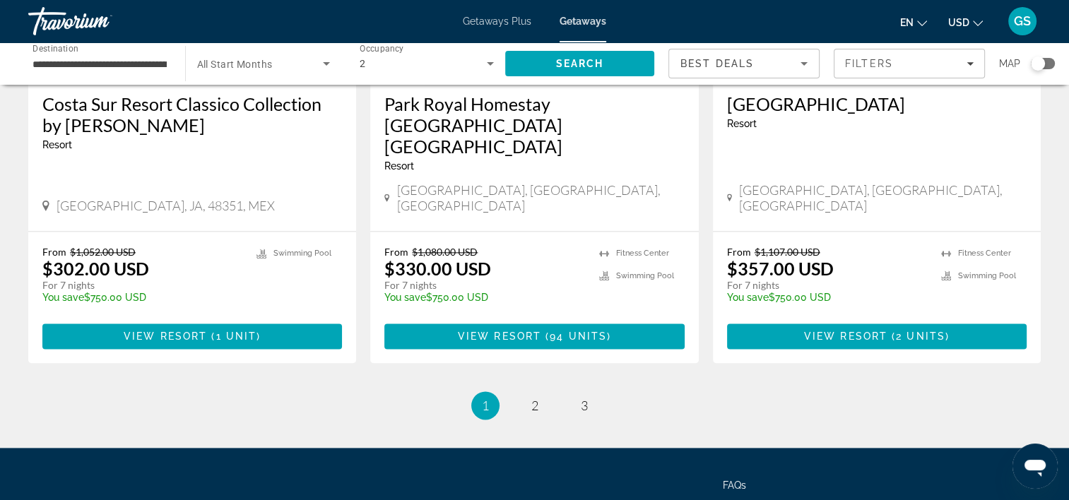
scroll to position [1870, 0]
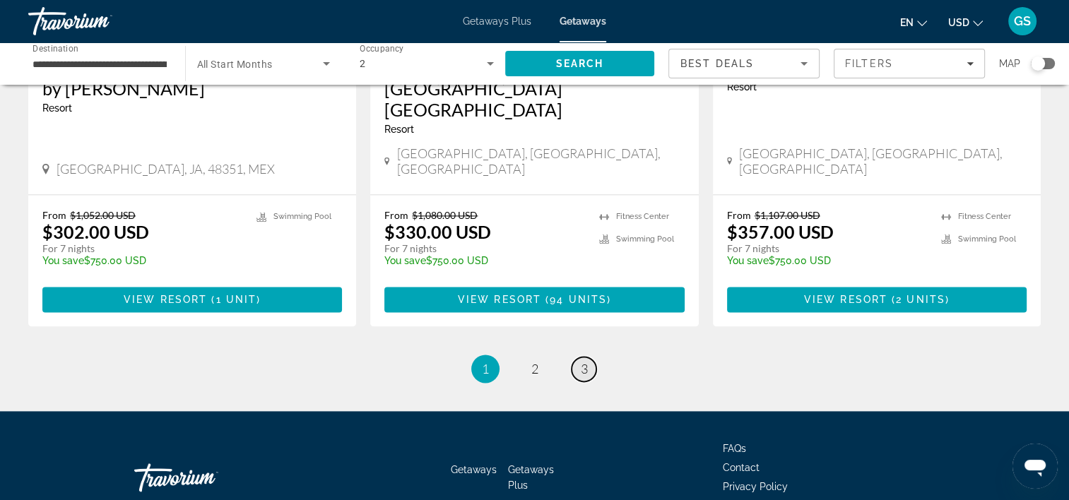
click at [581, 361] on span "3" at bounding box center [584, 369] width 7 height 16
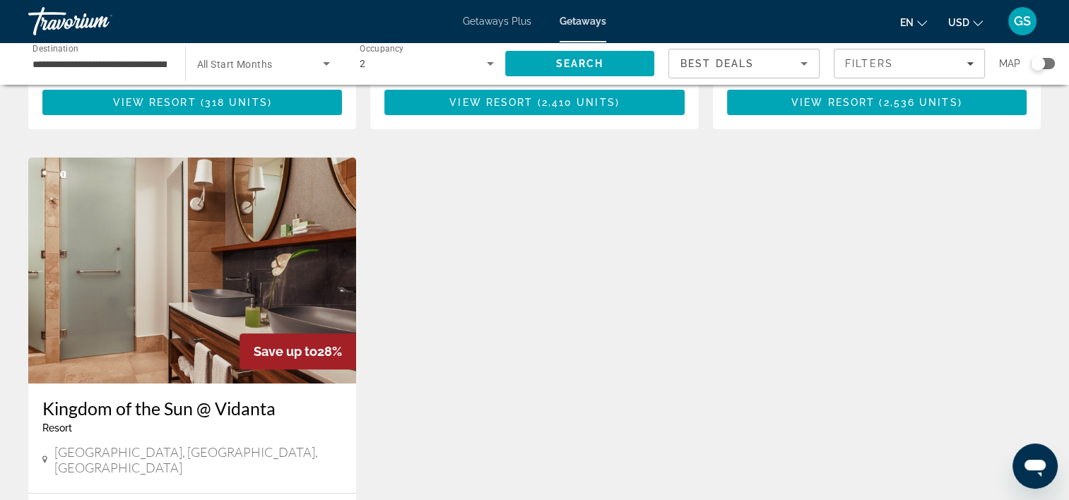
scroll to position [777, 0]
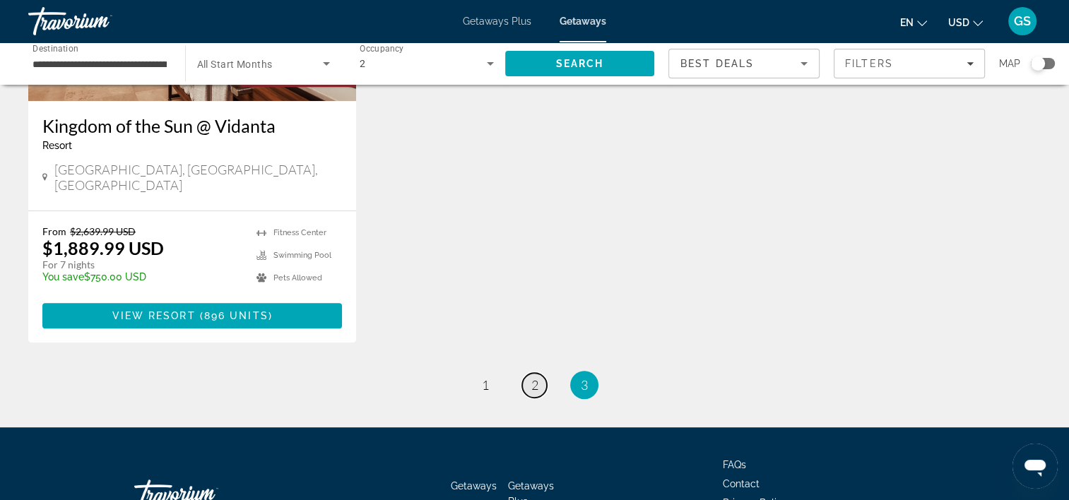
click at [541, 373] on link "page 2" at bounding box center [534, 385] width 25 height 25
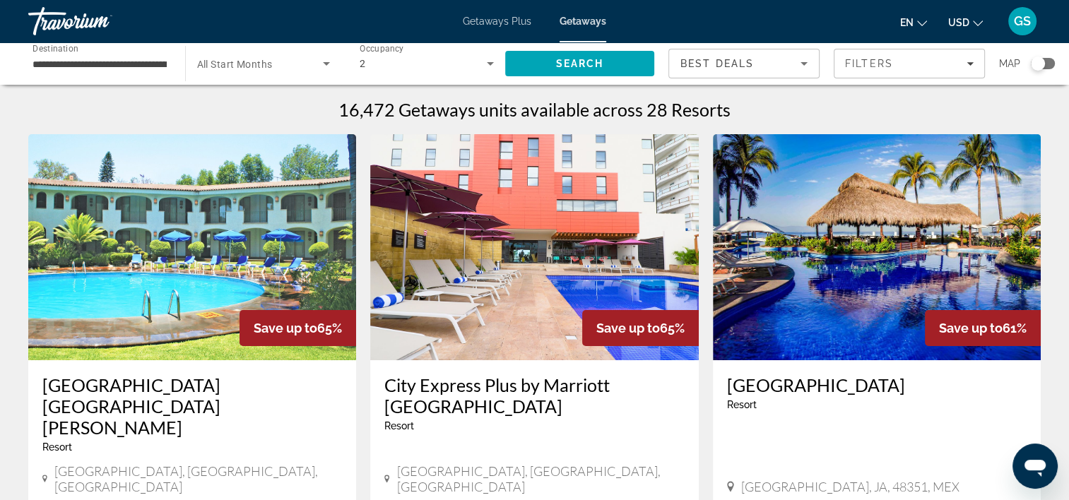
click at [863, 275] on img "Main content" at bounding box center [877, 247] width 328 height 226
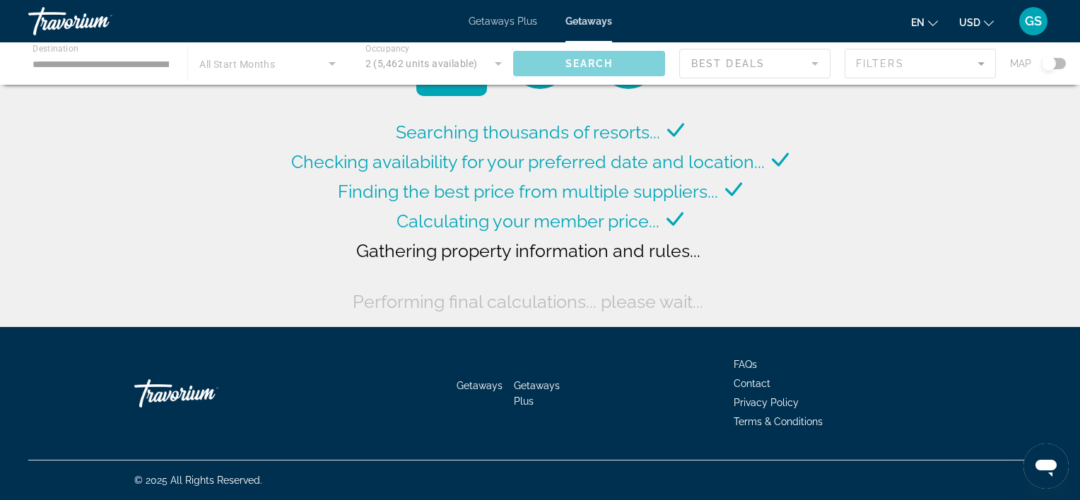
click at [271, 62] on div "Main content" at bounding box center [540, 63] width 1080 height 42
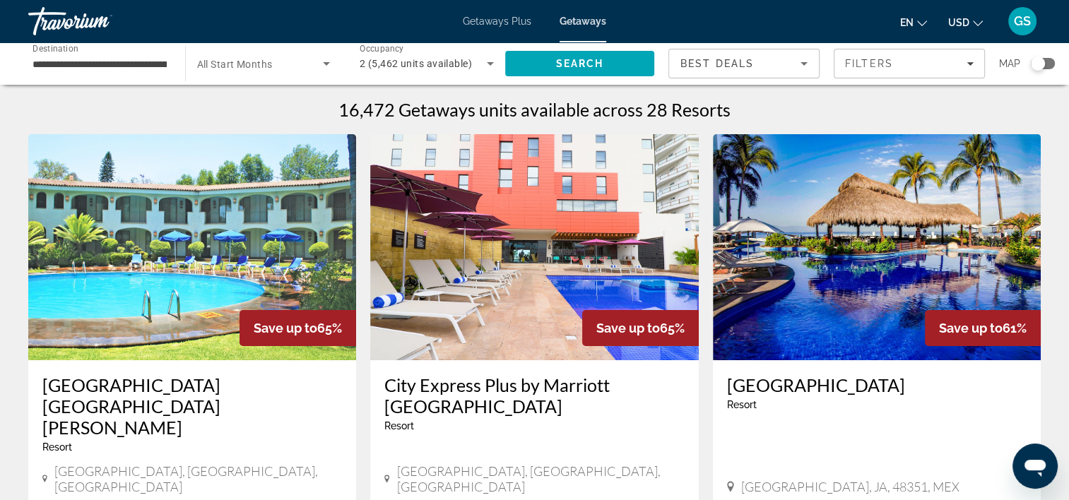
click at [271, 62] on span "All Start Months" at bounding box center [235, 64] width 76 height 11
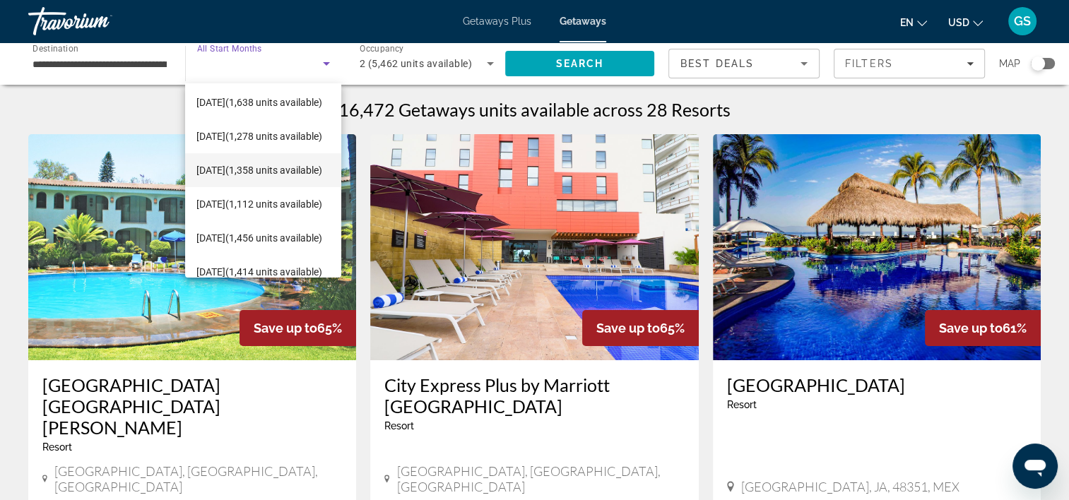
scroll to position [141, 0]
click at [124, 66] on div at bounding box center [534, 250] width 1069 height 500
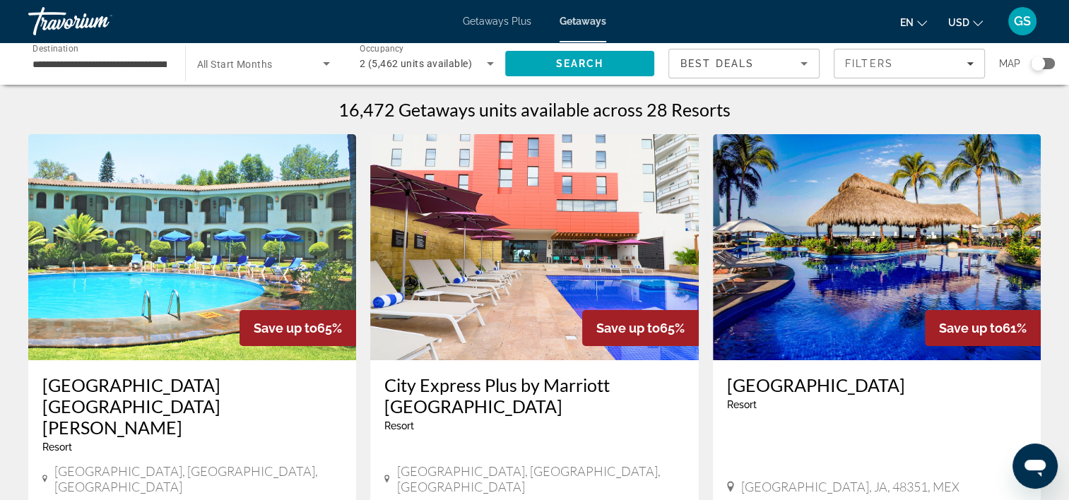
click at [124, 66] on input "**********" at bounding box center [100, 64] width 134 height 17
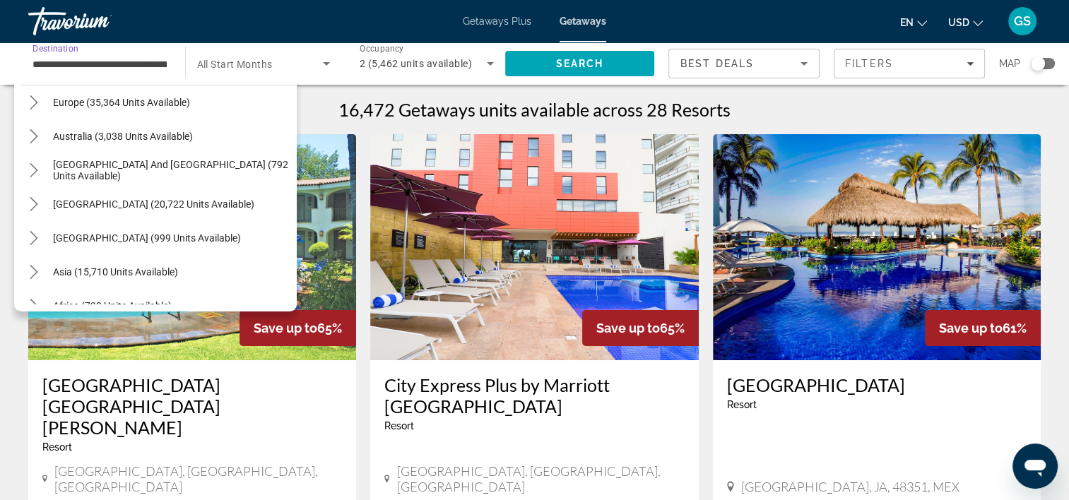
scroll to position [568, 0]
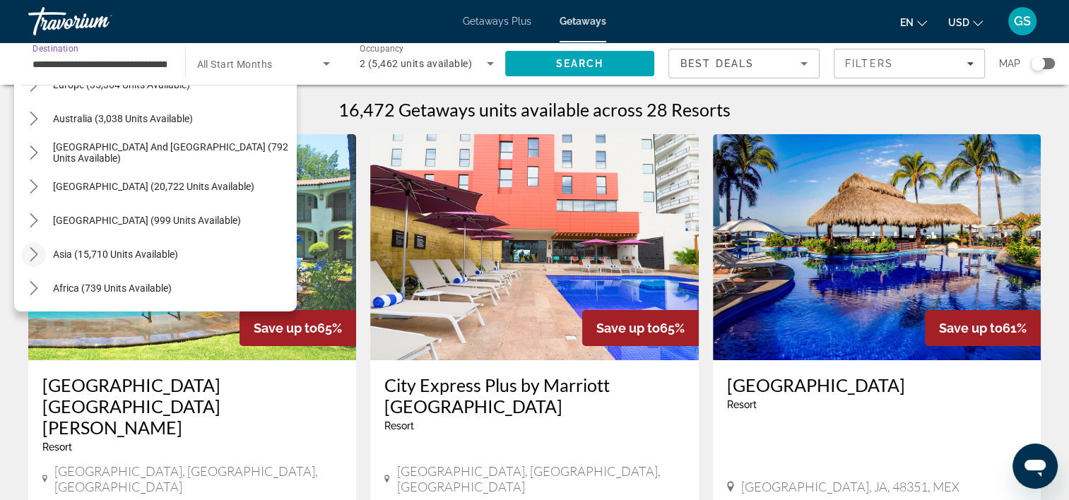
click at [29, 251] on icon "Toggle Asia (15,710 units available) submenu" at bounding box center [34, 254] width 14 height 14
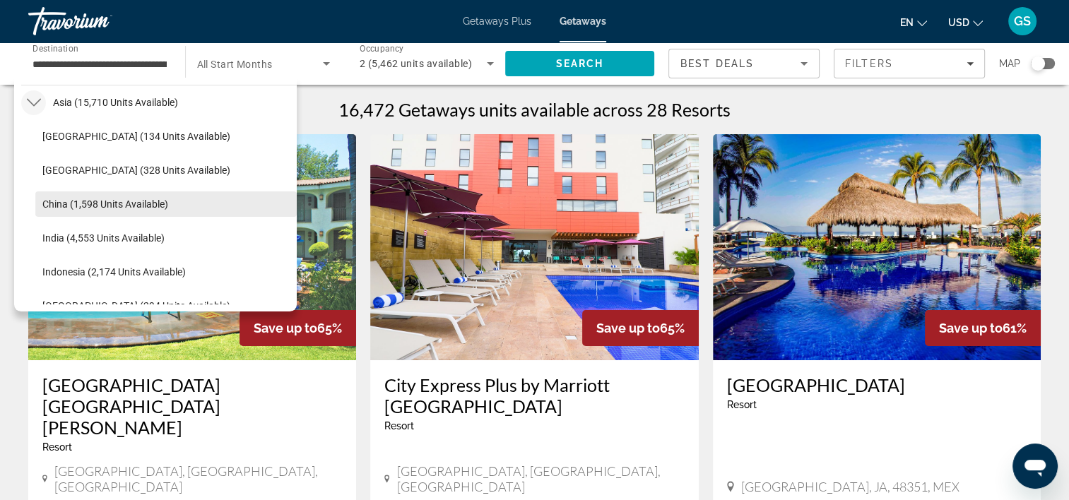
click at [51, 200] on span "China (1,598 units available)" at bounding box center [105, 204] width 126 height 11
type input "**********"
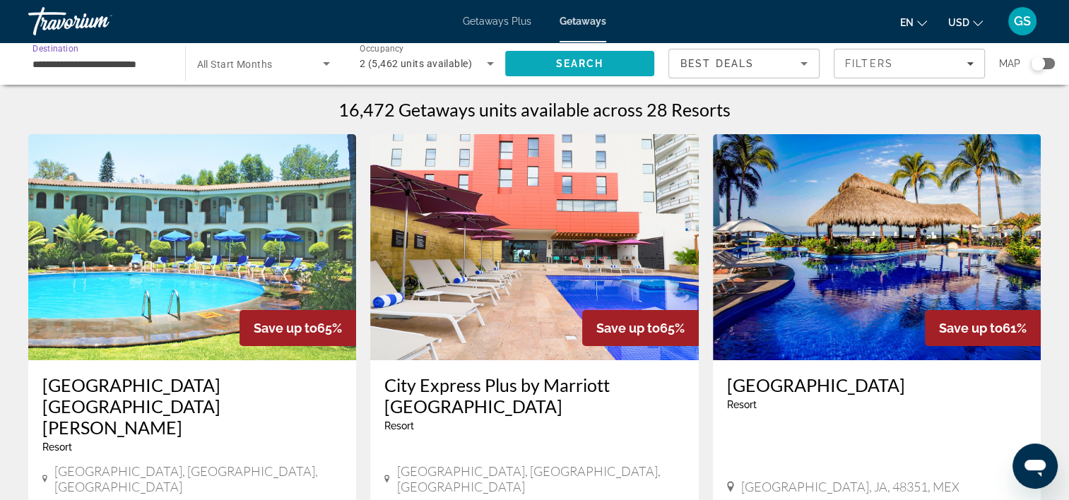
click at [534, 48] on span "Search" at bounding box center [580, 64] width 150 height 34
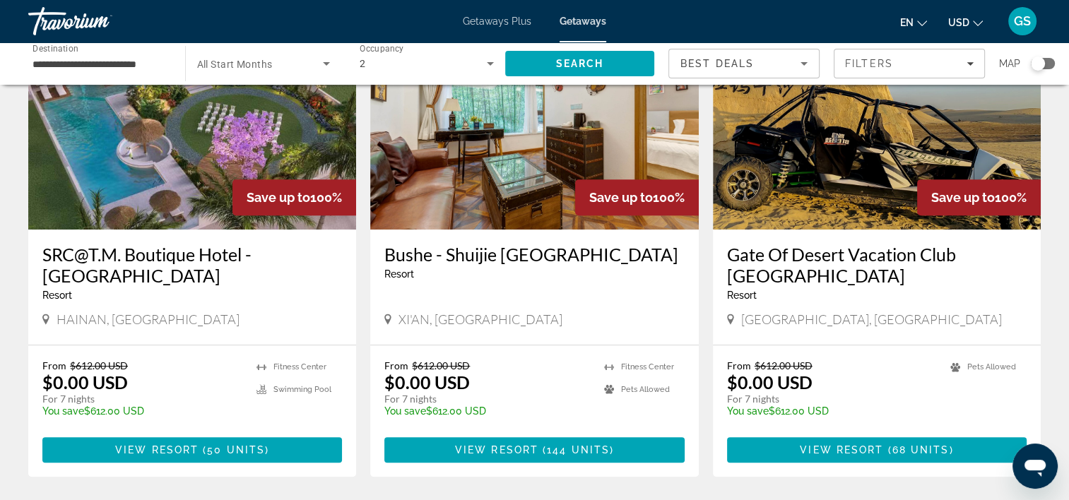
scroll to position [636, 0]
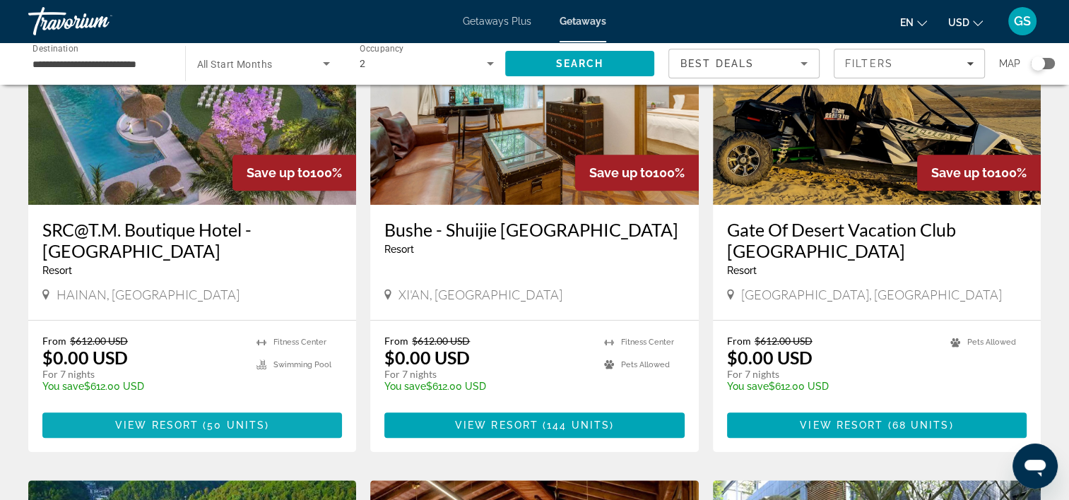
click at [153, 420] on span "View Resort" at bounding box center [156, 425] width 83 height 11
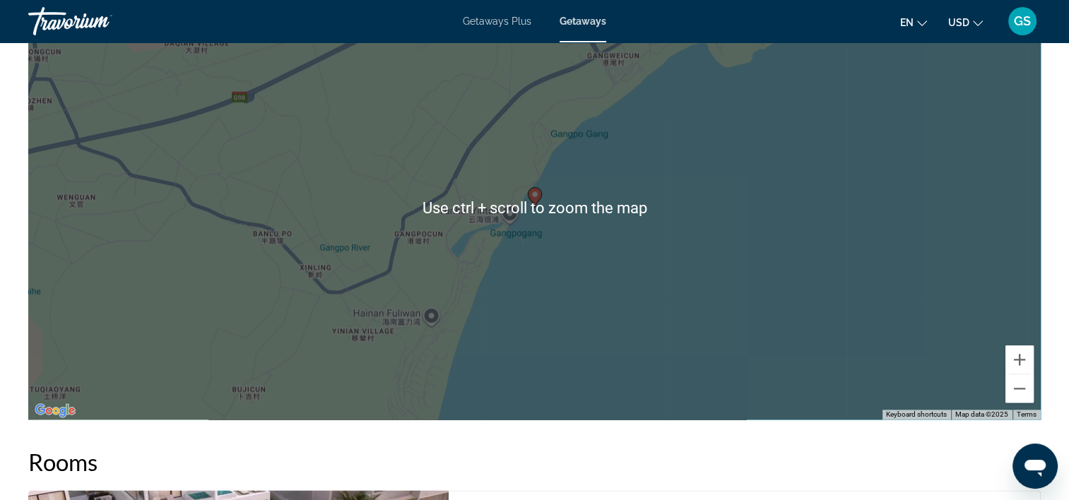
scroll to position [1484, 0]
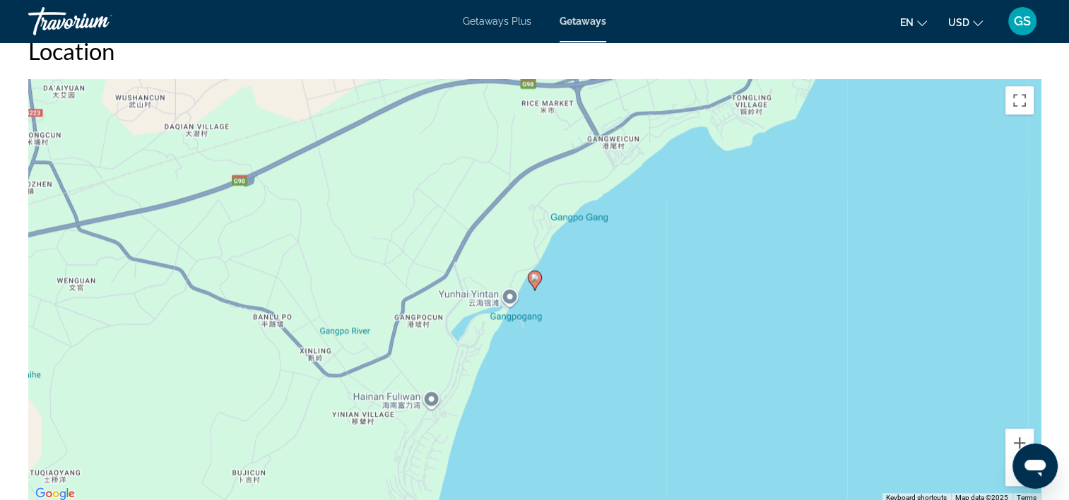
click at [1009, 478] on button "Zoom out" at bounding box center [1020, 472] width 28 height 28
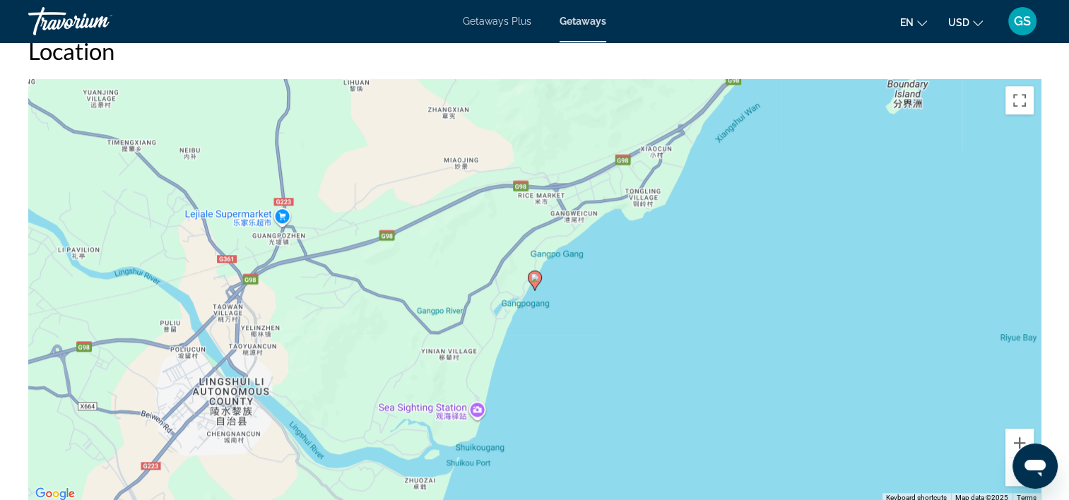
click at [1009, 478] on button "Zoom out" at bounding box center [1020, 472] width 28 height 28
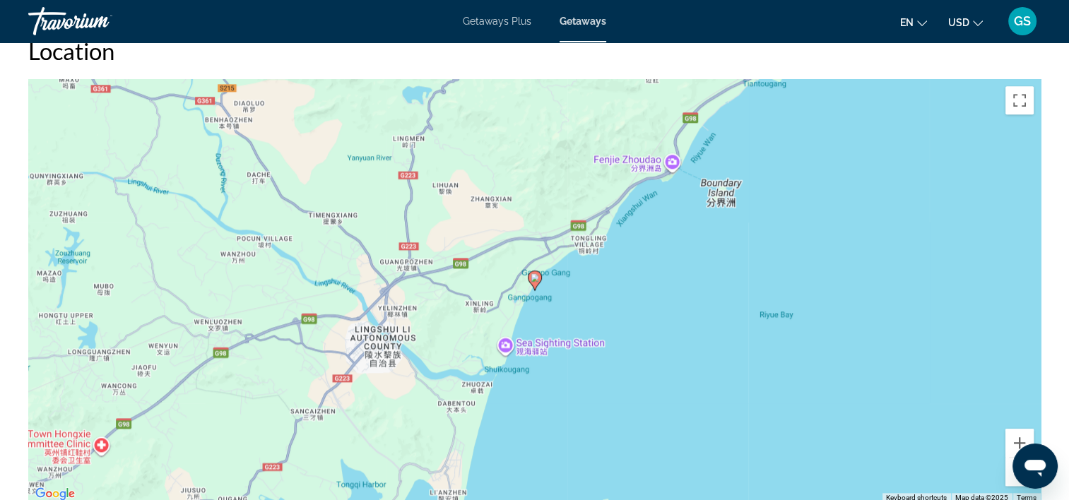
click at [1009, 478] on button "Zoom out" at bounding box center [1020, 472] width 28 height 28
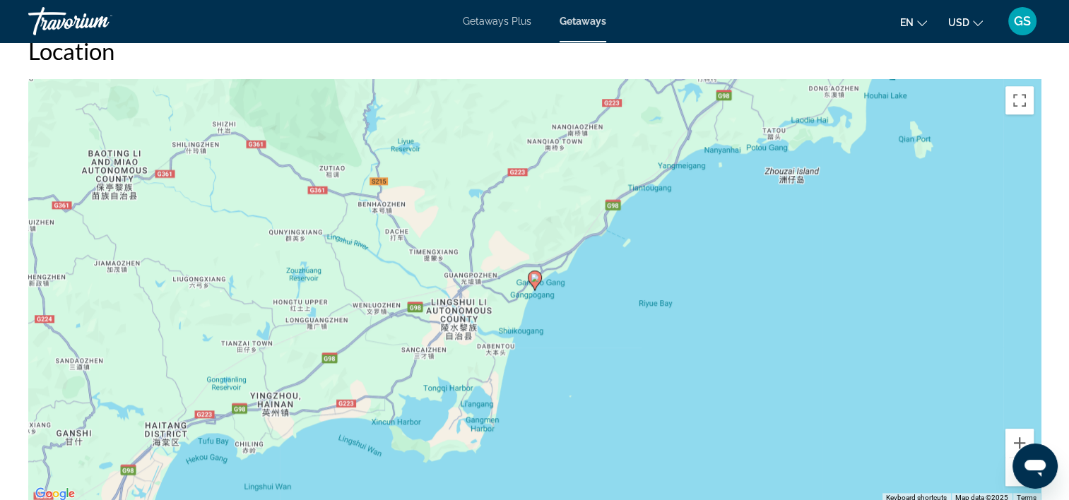
click at [1009, 478] on button "Zoom out" at bounding box center [1020, 472] width 28 height 28
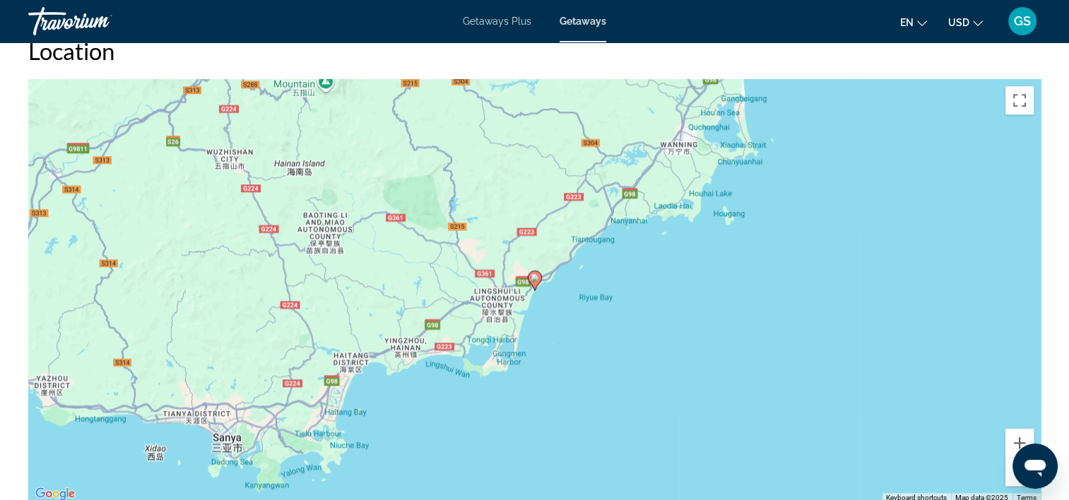
click at [1009, 478] on button "Zoom out" at bounding box center [1020, 472] width 28 height 28
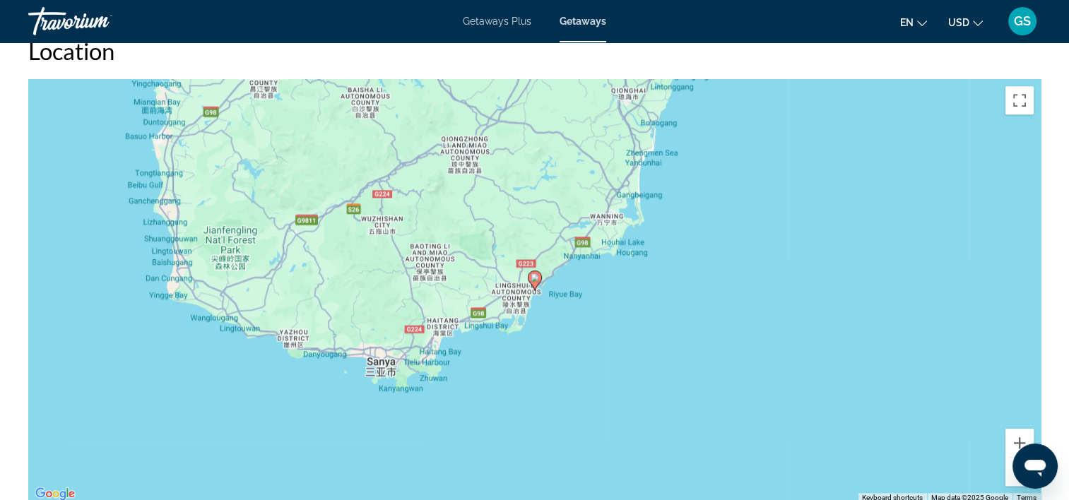
click at [1009, 478] on button "Zoom out" at bounding box center [1020, 472] width 28 height 28
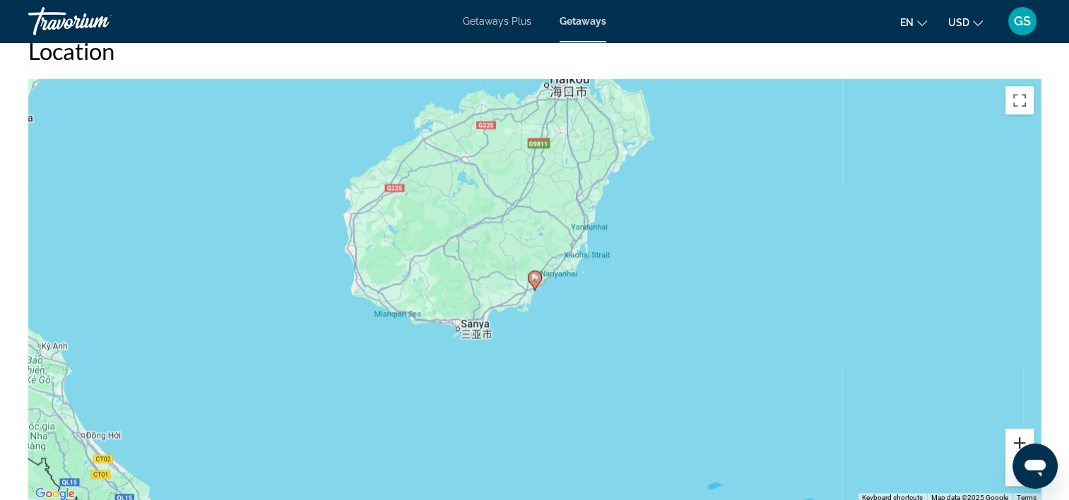
click at [1013, 438] on button "Zoom in" at bounding box center [1020, 443] width 28 height 28
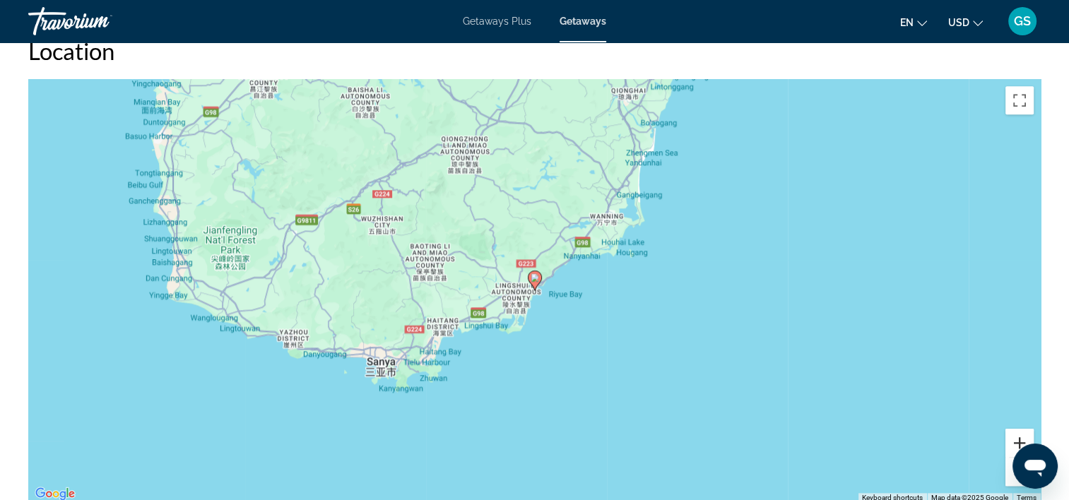
click at [1013, 438] on button "Zoom in" at bounding box center [1020, 443] width 28 height 28
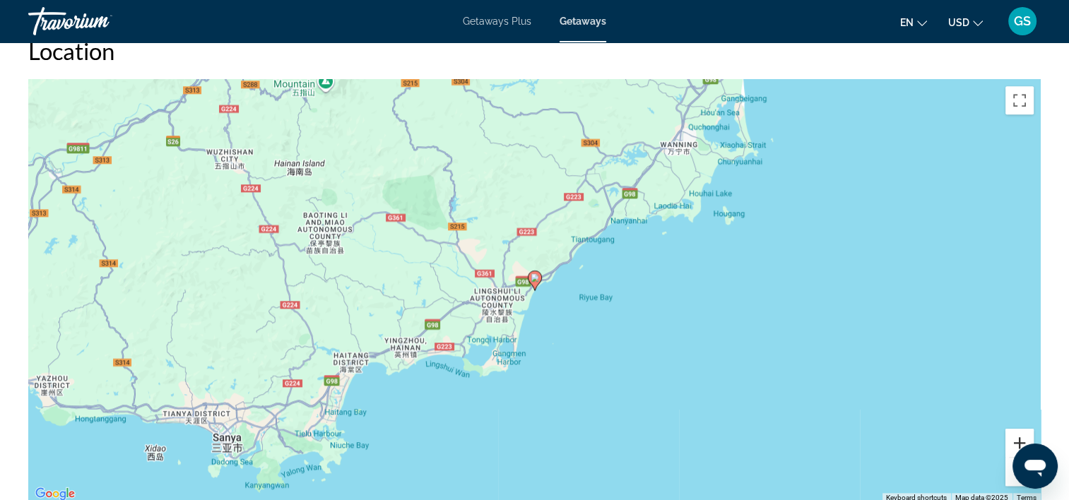
click at [1013, 438] on button "Zoom in" at bounding box center [1020, 443] width 28 height 28
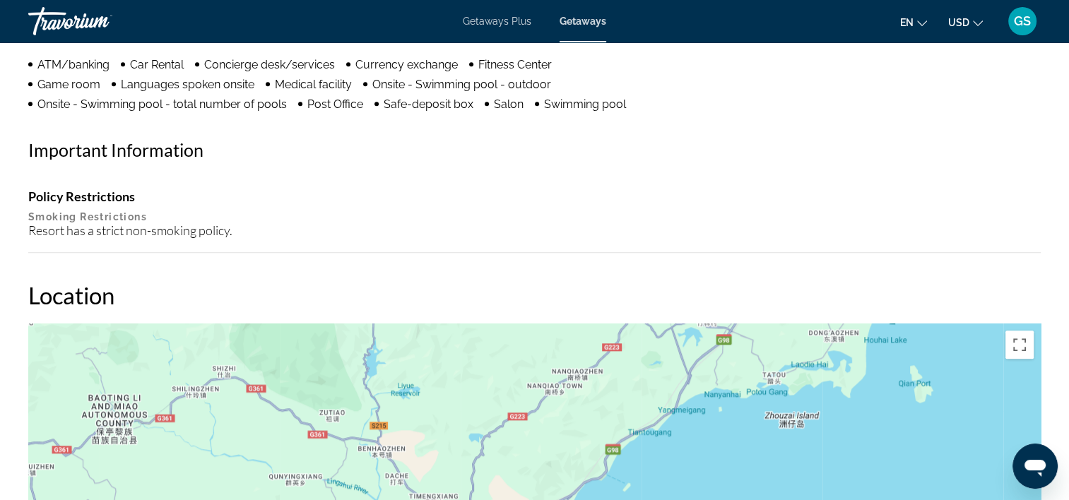
scroll to position [919, 0]
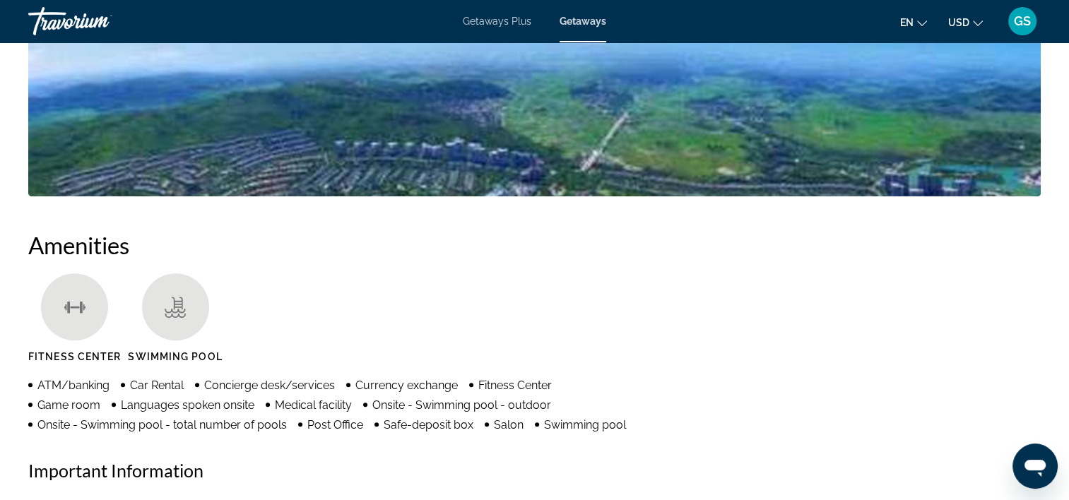
click at [499, 345] on ul "Fitness Center Swimming Pool" at bounding box center [534, 324] width 1013 height 100
click at [338, 299] on ul "Fitness Center Swimming Pool" at bounding box center [534, 324] width 1013 height 100
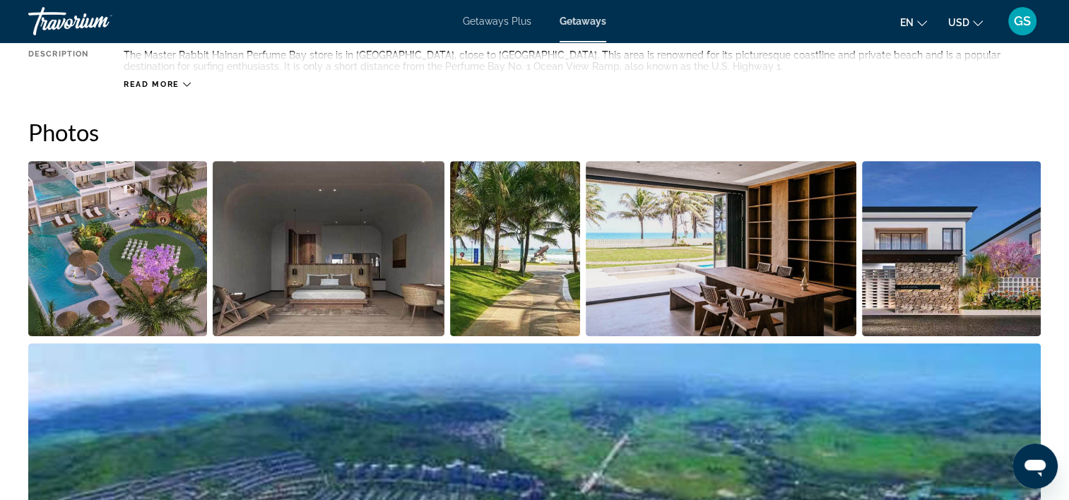
scroll to position [565, 0]
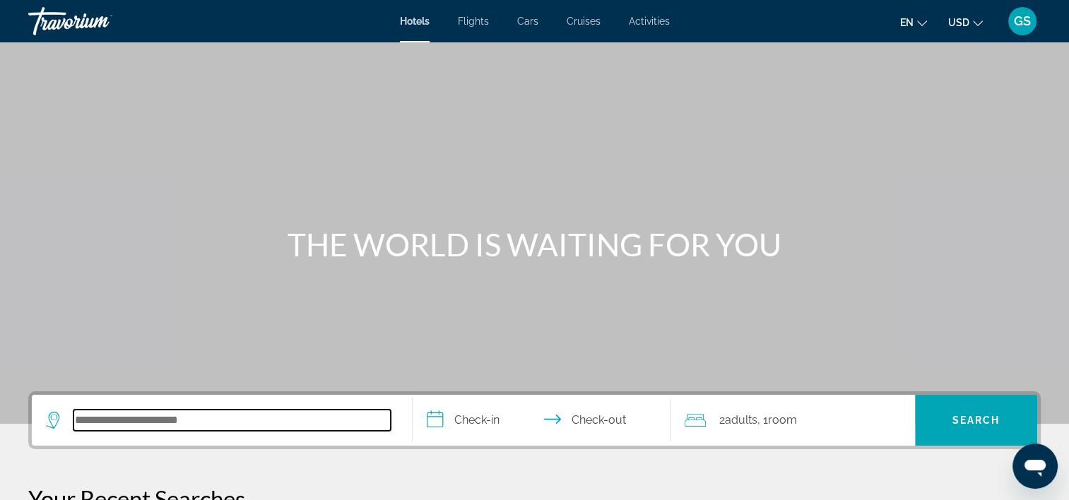
click at [158, 427] on input "Search hotel destination" at bounding box center [232, 420] width 317 height 21
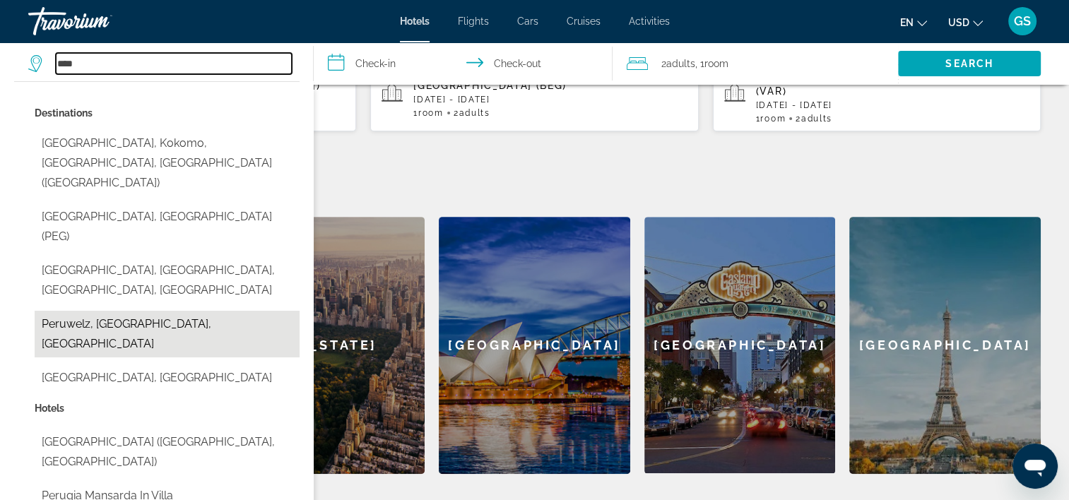
scroll to position [486, 0]
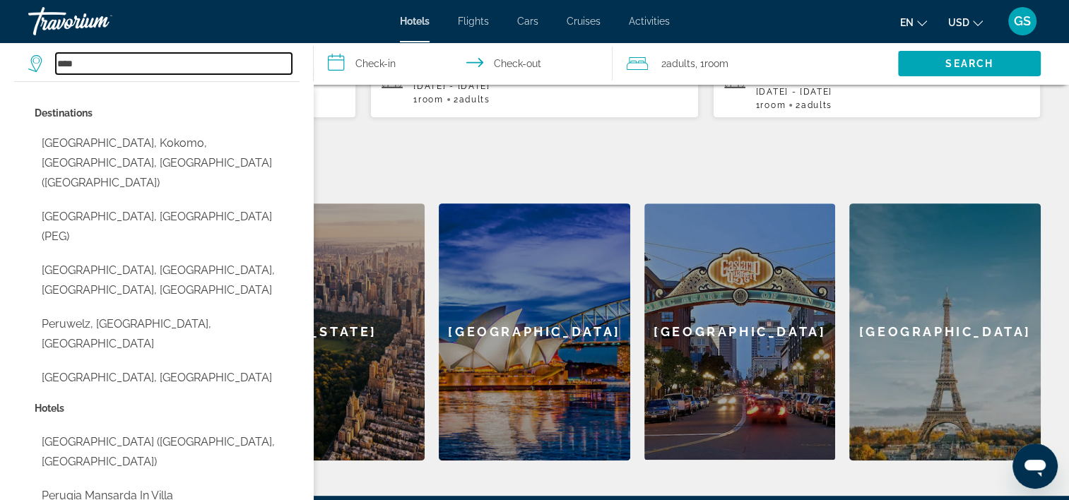
click at [105, 71] on input "****" at bounding box center [174, 63] width 236 height 21
type input "*"
click at [153, 61] on input "Search hotel destination" at bounding box center [174, 63] width 236 height 21
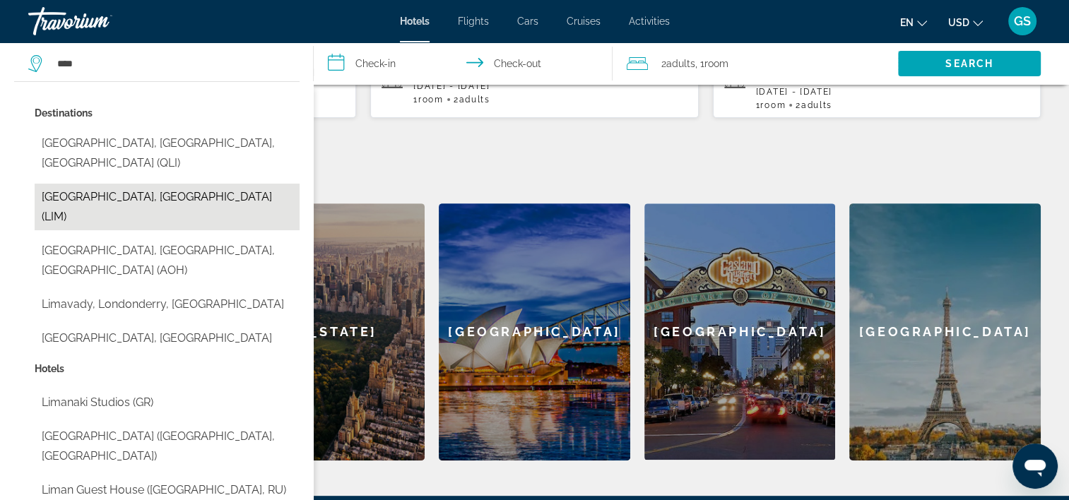
click at [99, 184] on button "Lima, Peru (LIM)" at bounding box center [167, 207] width 265 height 47
type input "**********"
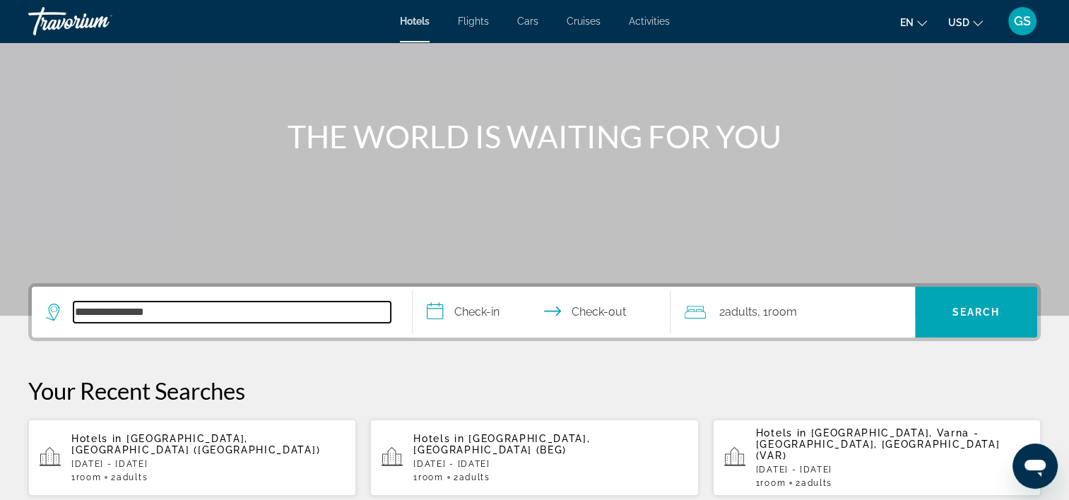
scroll to position [141, 0]
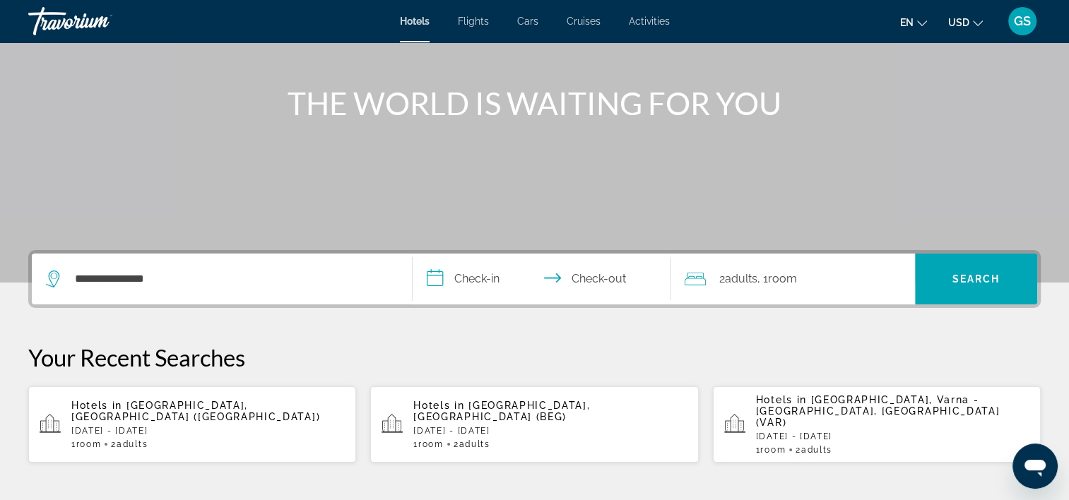
click at [481, 281] on input "**********" at bounding box center [545, 281] width 264 height 55
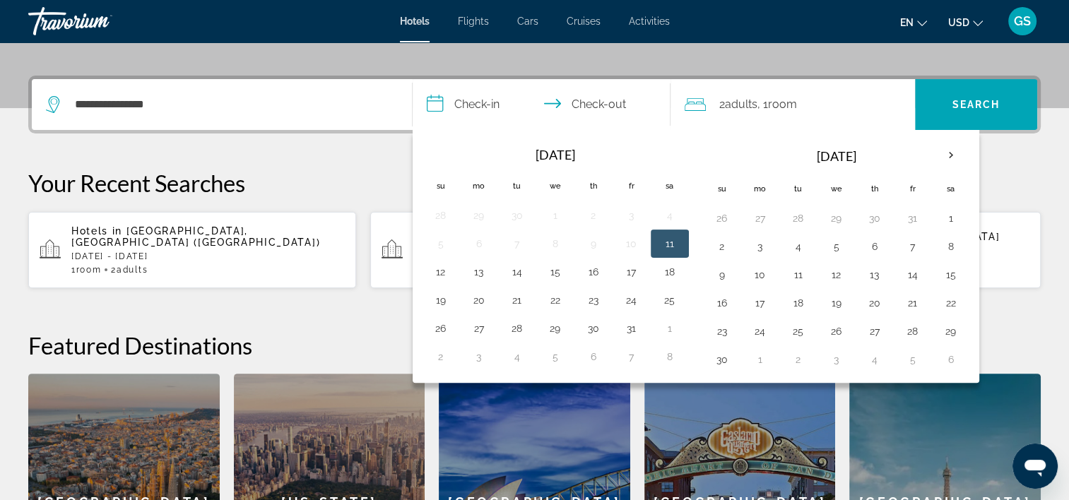
scroll to position [345, 0]
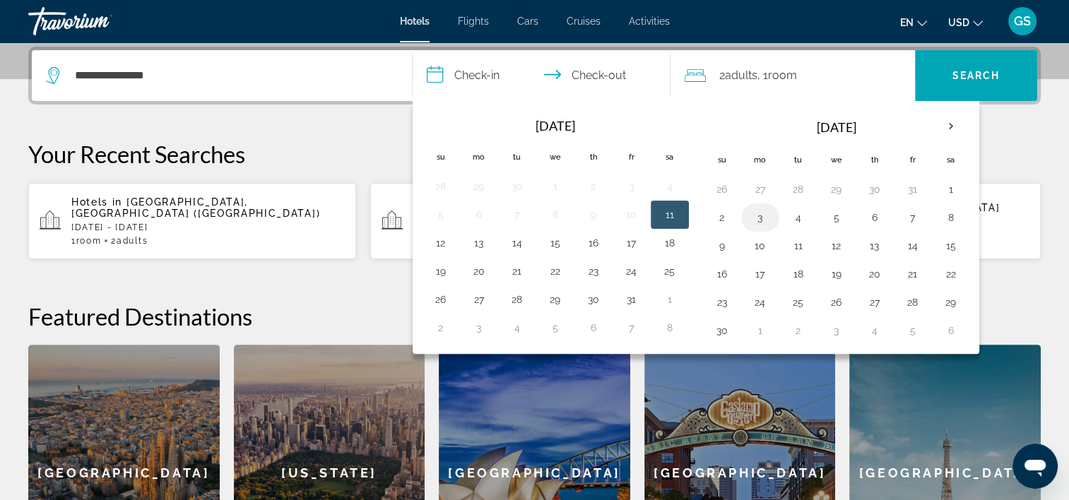
click at [750, 213] on button "3" at bounding box center [760, 218] width 23 height 20
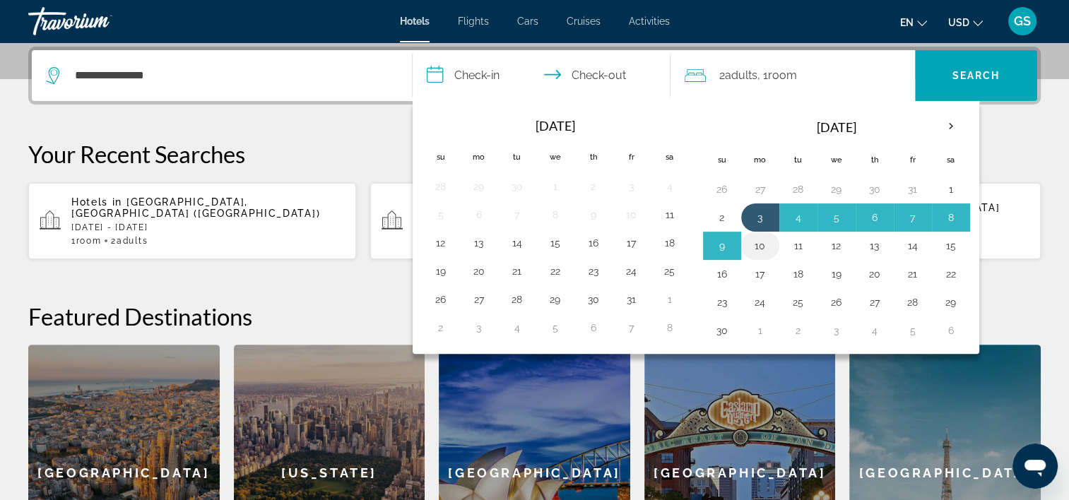
click at [761, 242] on button "10" at bounding box center [760, 246] width 23 height 20
type input "**********"
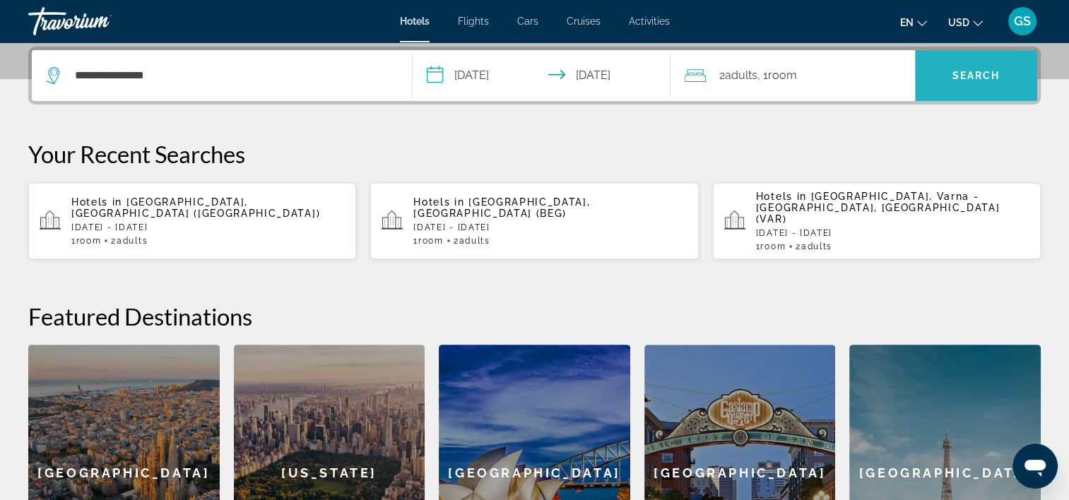
click at [1005, 69] on span "Search" at bounding box center [976, 76] width 122 height 34
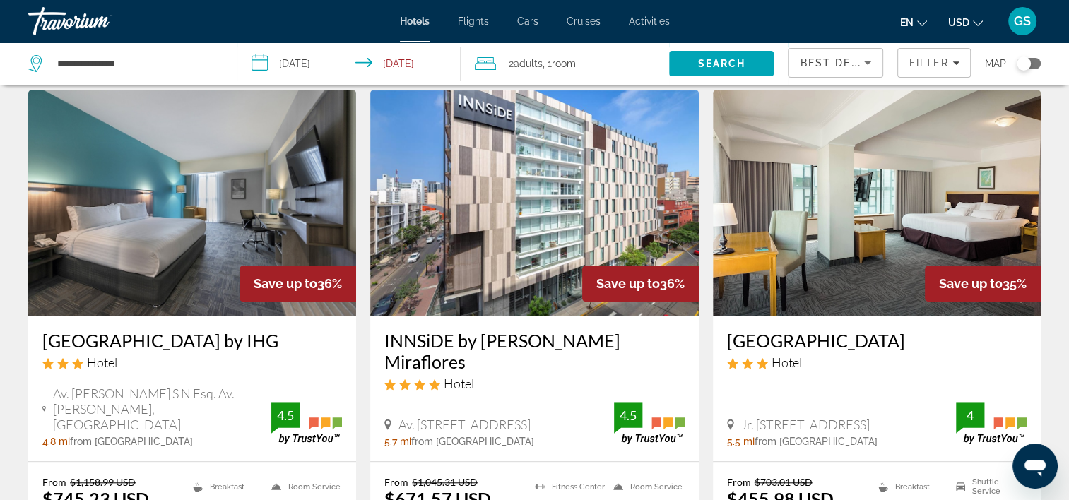
scroll to position [1131, 0]
